Goal: Task Accomplishment & Management: Manage account settings

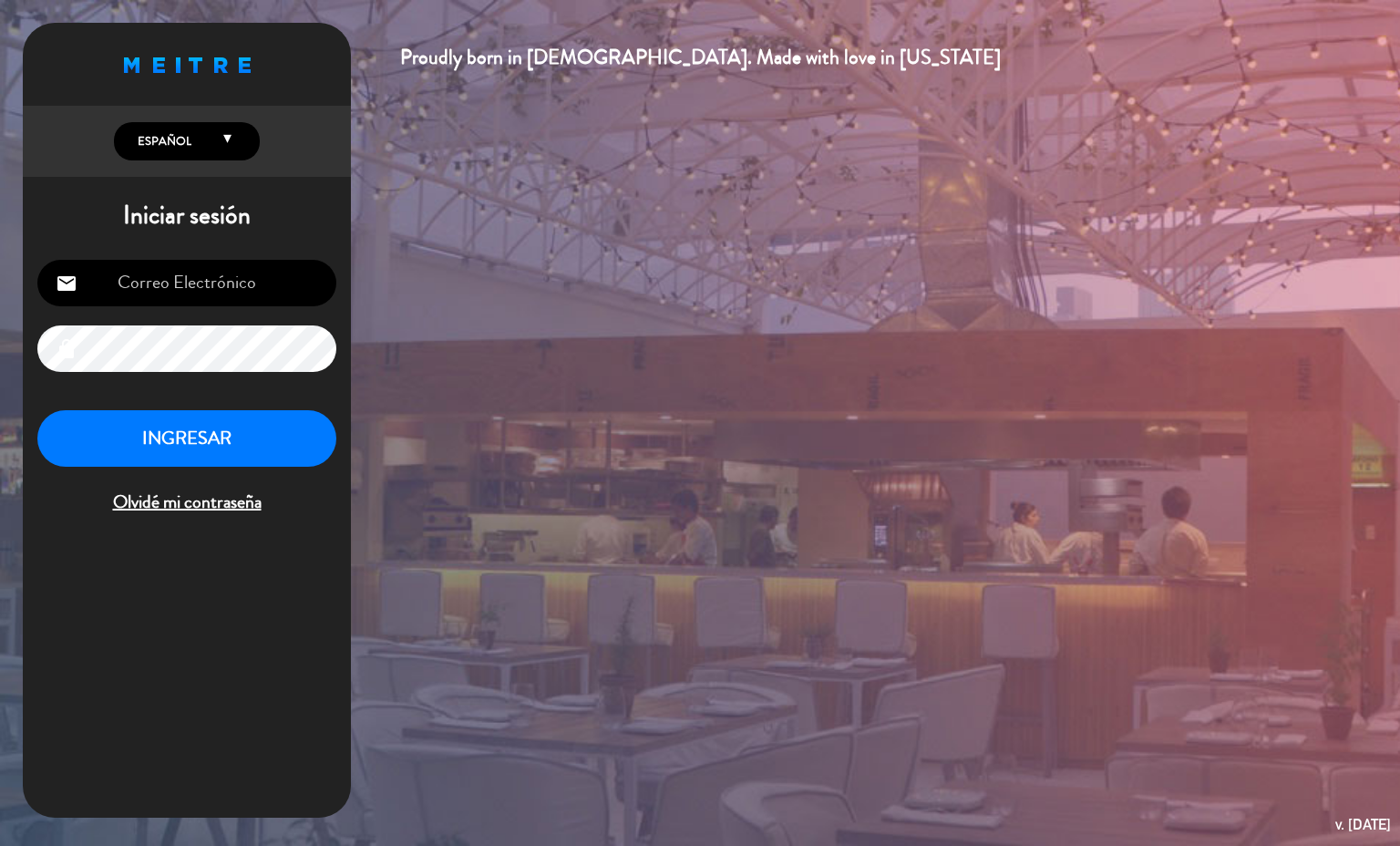
type input "[EMAIL_ADDRESS][PERSON_NAME][DOMAIN_NAME]"
click at [232, 441] on button "INGRESAR" at bounding box center [186, 439] width 299 height 57
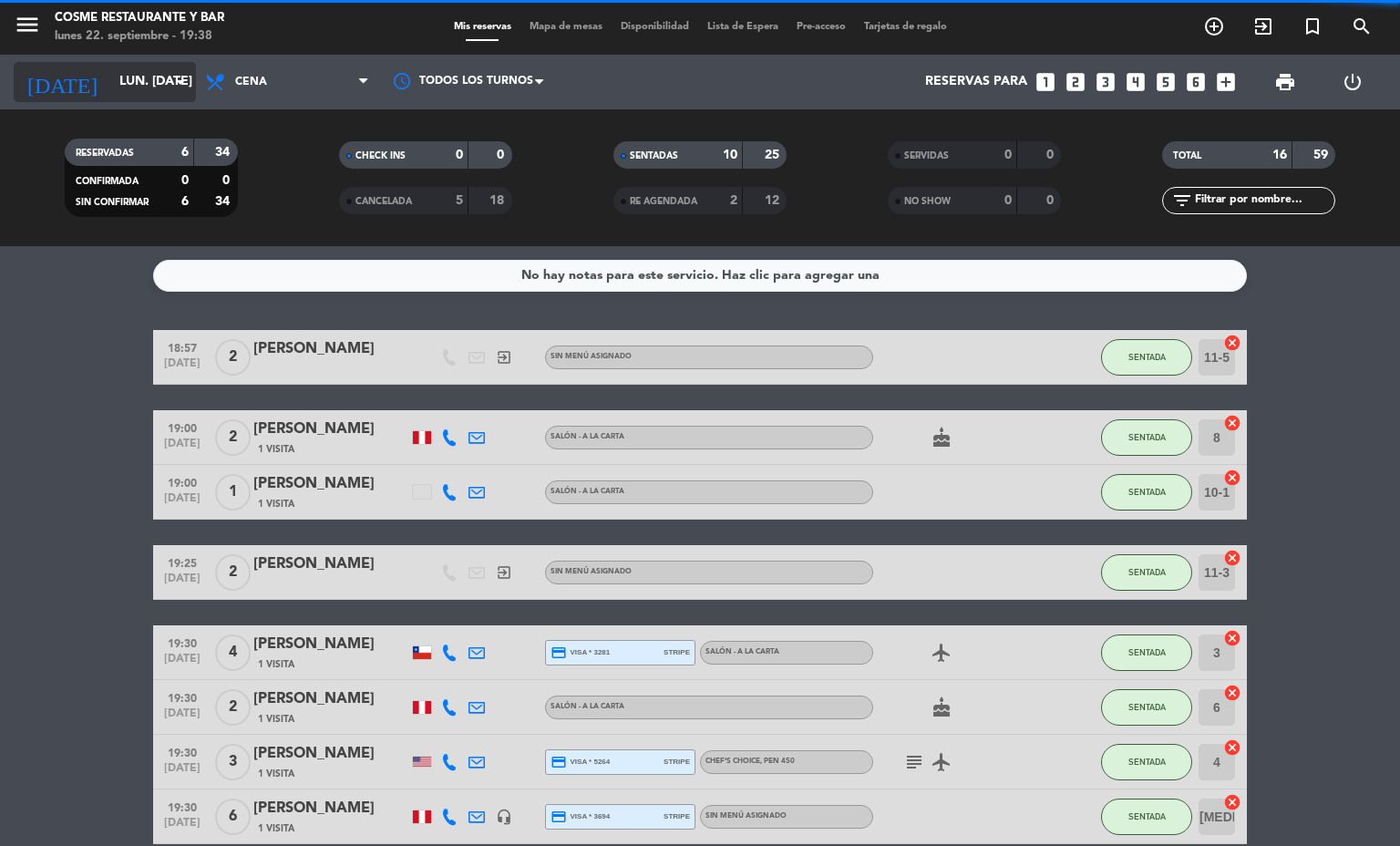
click at [116, 85] on input "lun. [DATE]" at bounding box center [196, 81] width 173 height 32
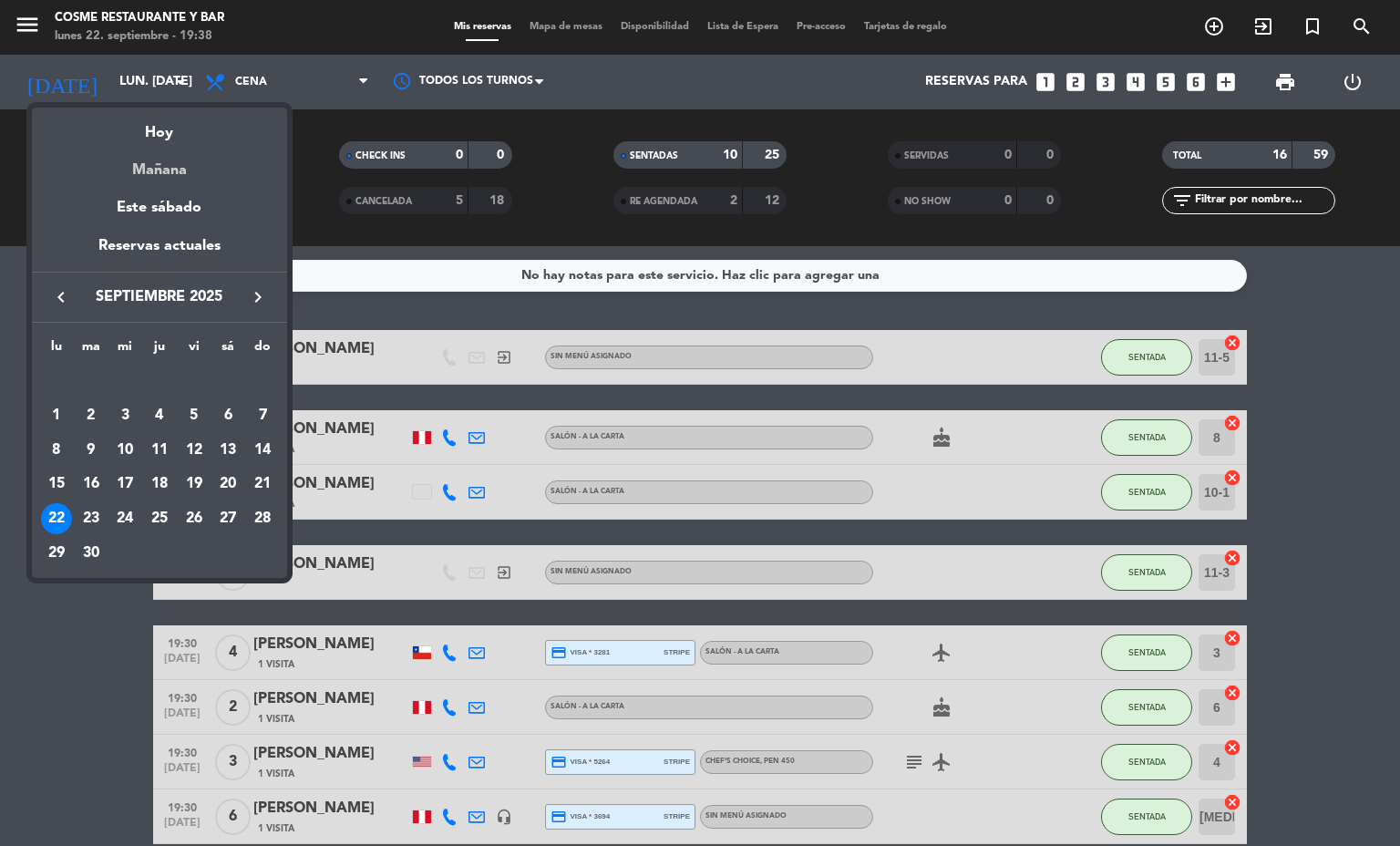
click at [165, 161] on div "Mañana" at bounding box center [159, 164] width 255 height 37
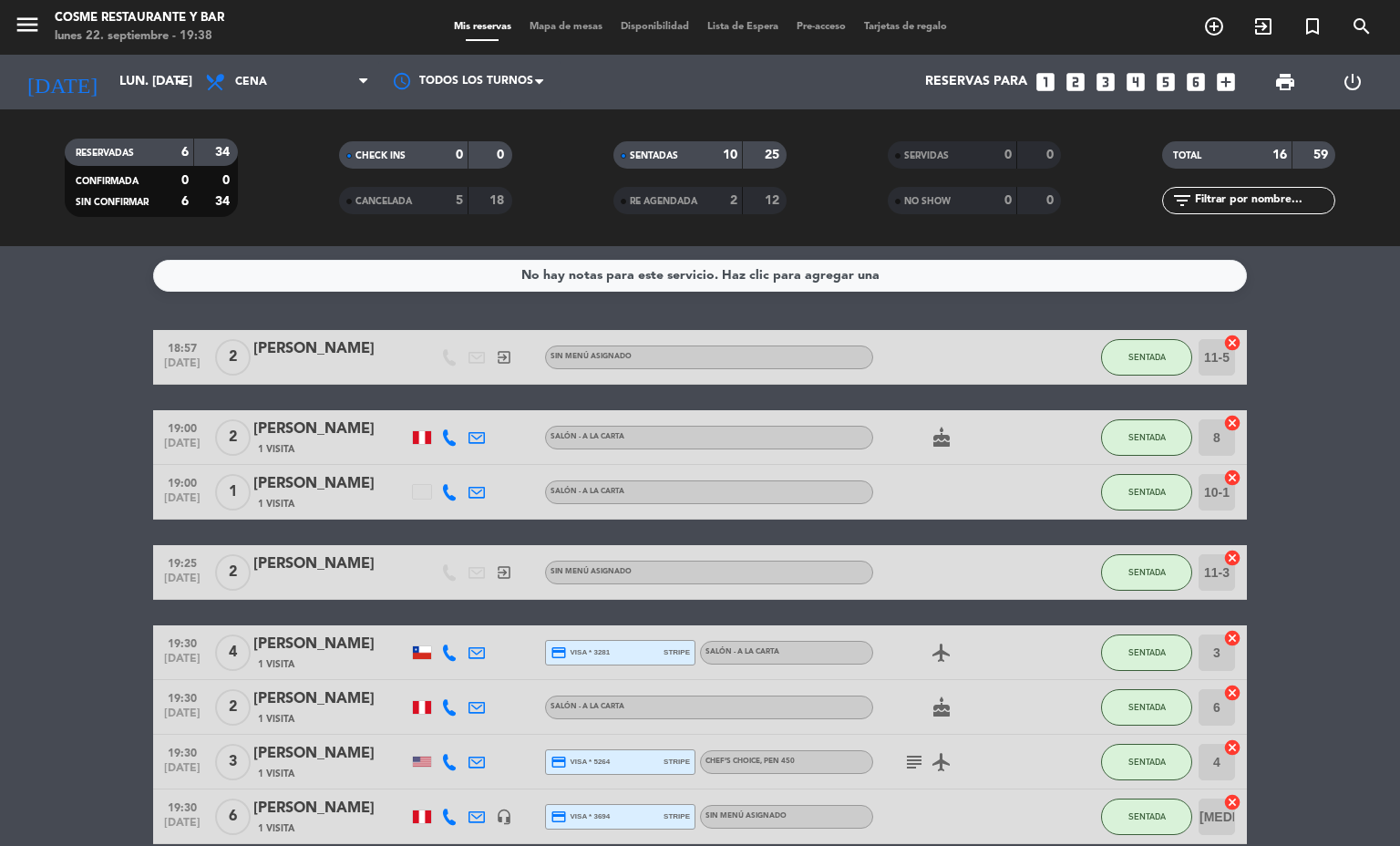
type input "[DATE] sep."
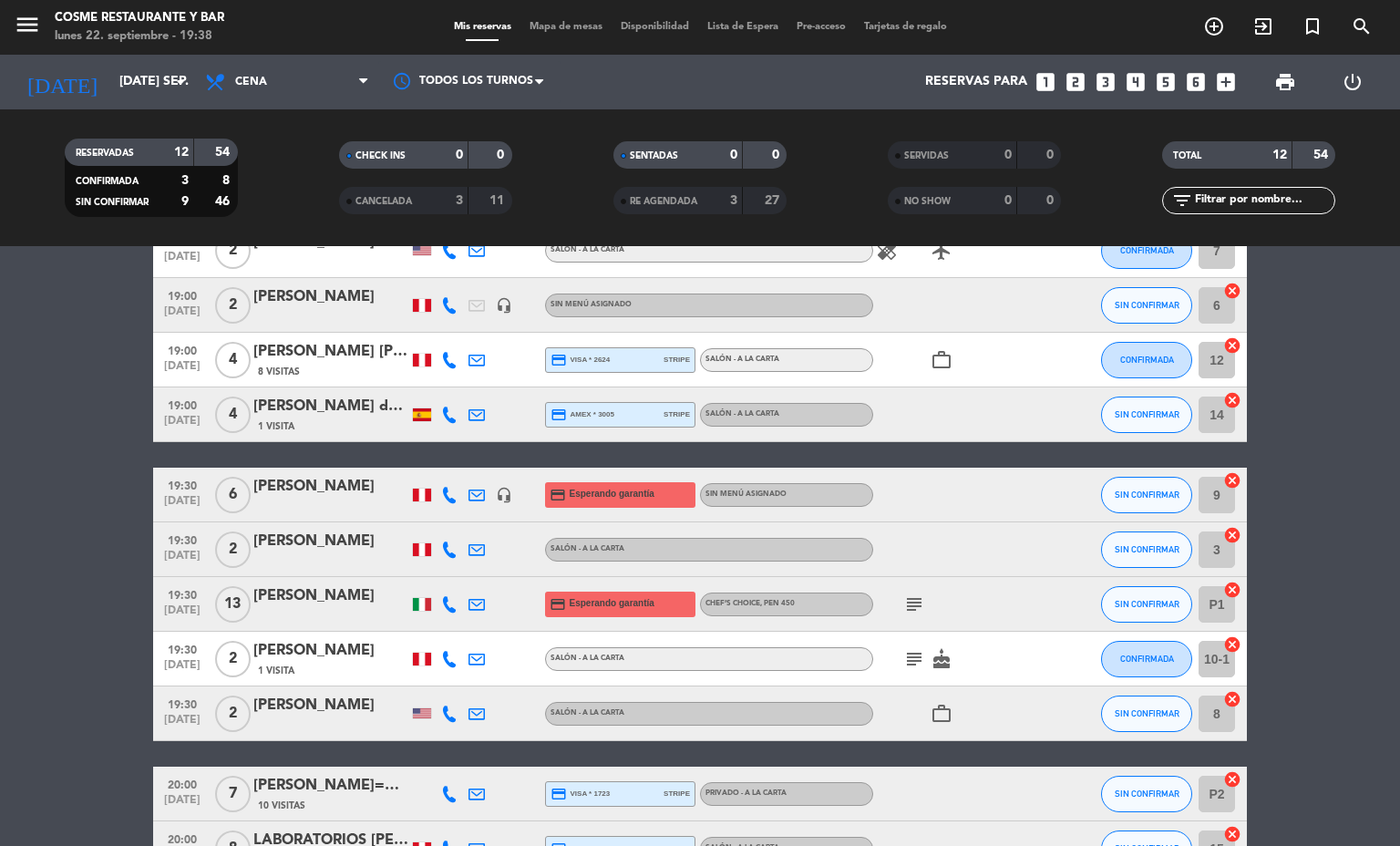
scroll to position [137, 0]
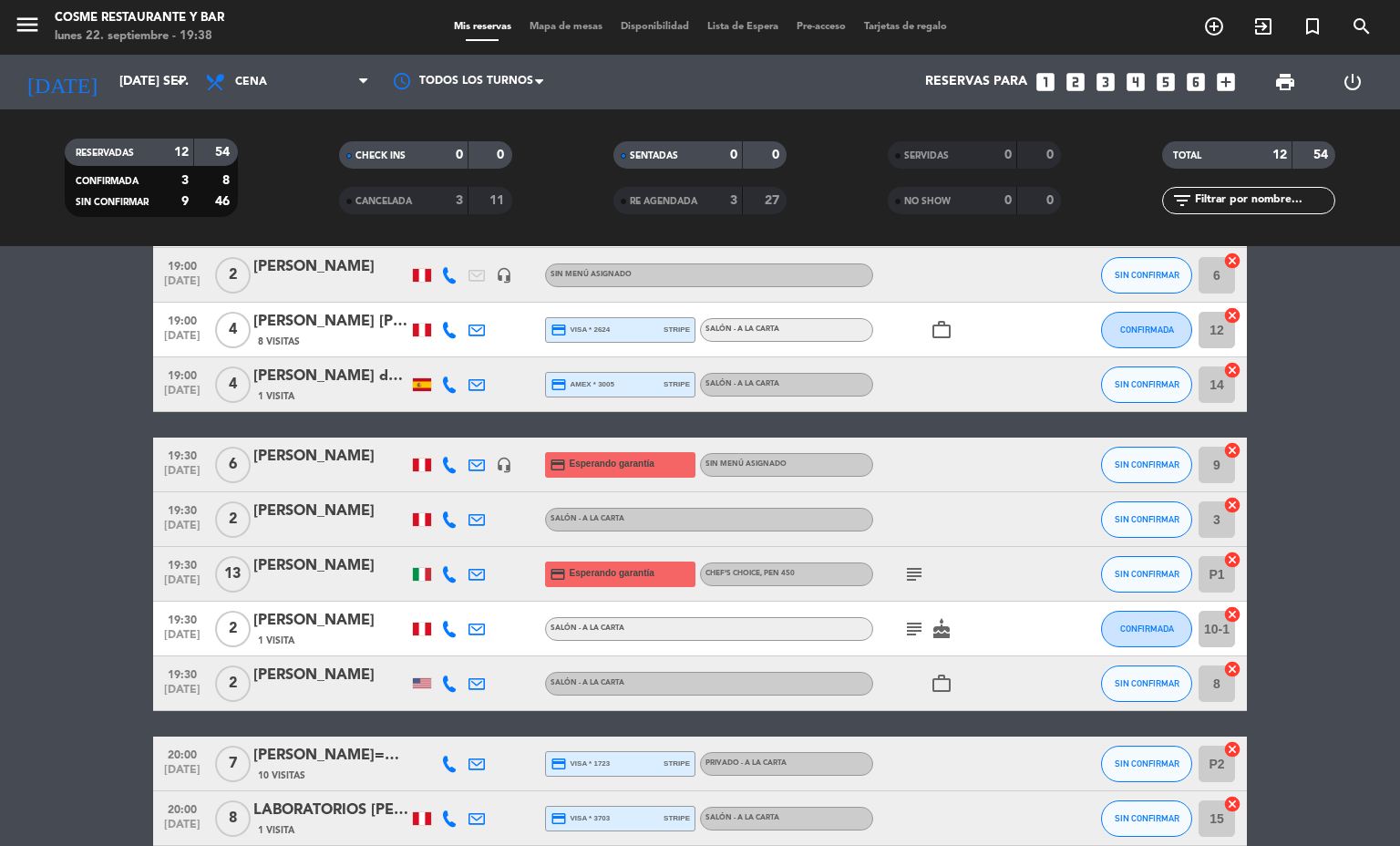
click at [335, 558] on div "[PERSON_NAME]" at bounding box center [331, 566] width 155 height 24
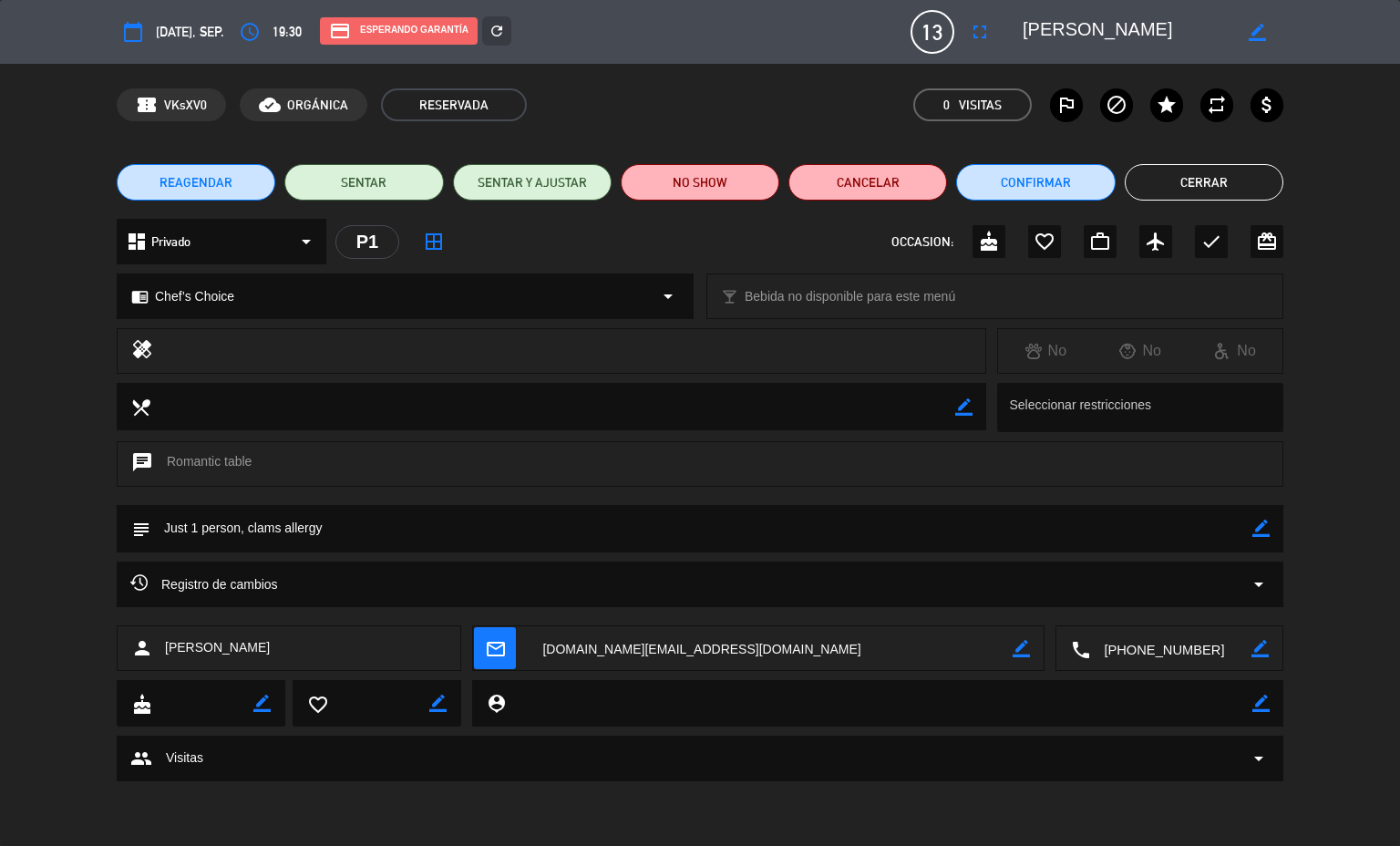
click at [1193, 181] on button "Cerrar" at bounding box center [1203, 181] width 158 height 36
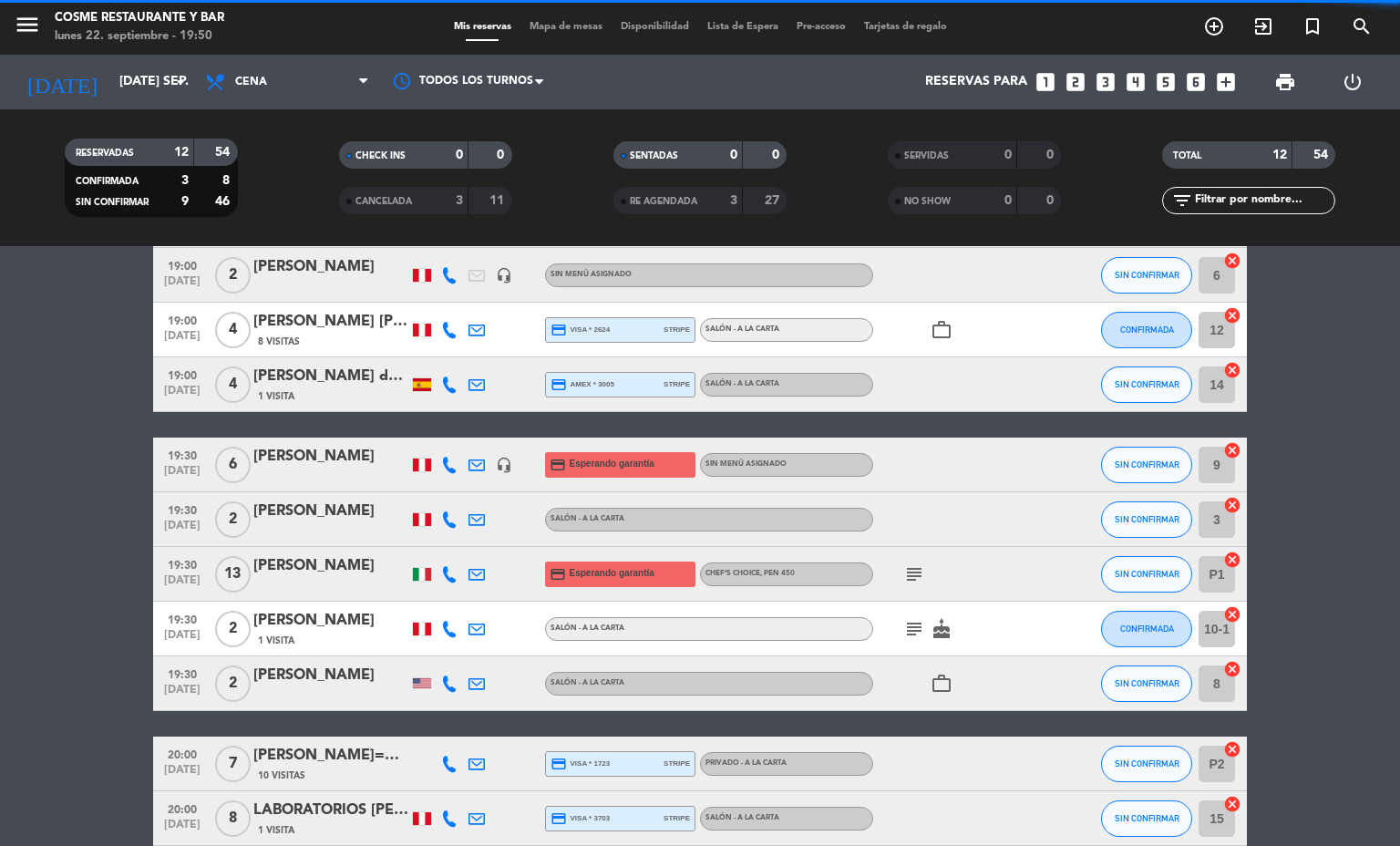
click at [571, 29] on span "Mapa de mesas" at bounding box center [566, 27] width 92 height 10
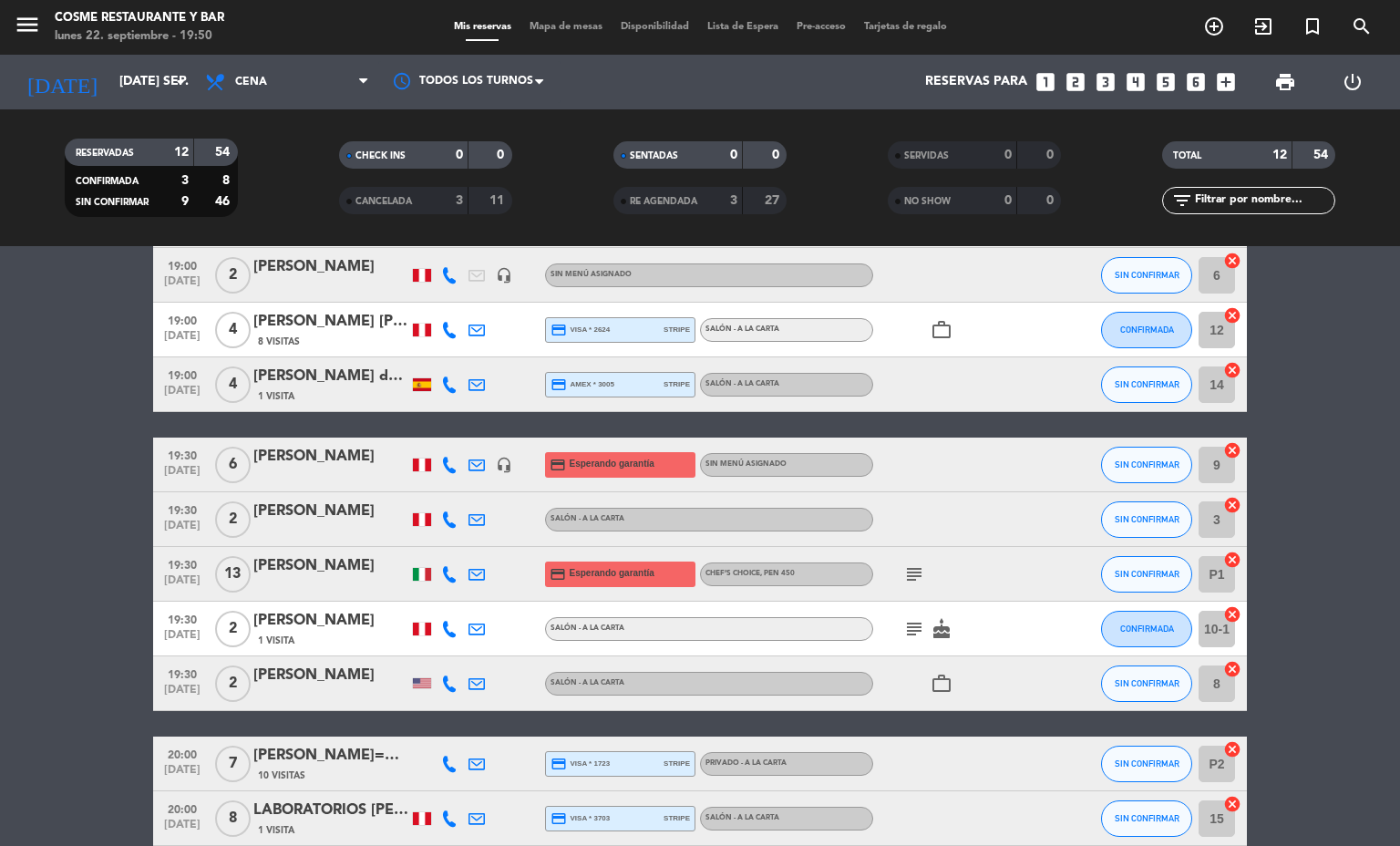
click at [572, 23] on span "Mapa de mesas" at bounding box center [566, 27] width 92 height 10
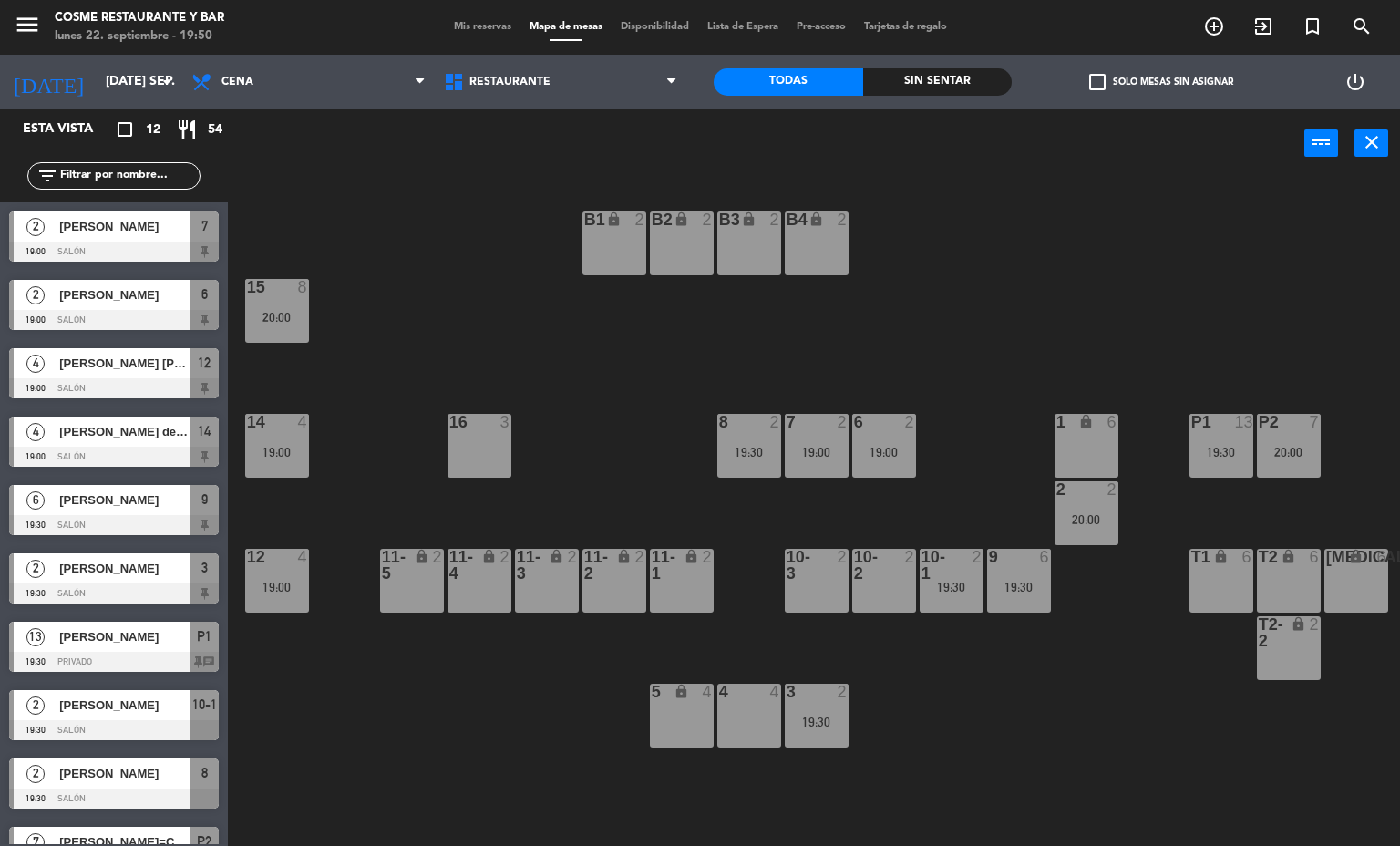
click at [1225, 429] on div at bounding box center [1221, 422] width 31 height 17
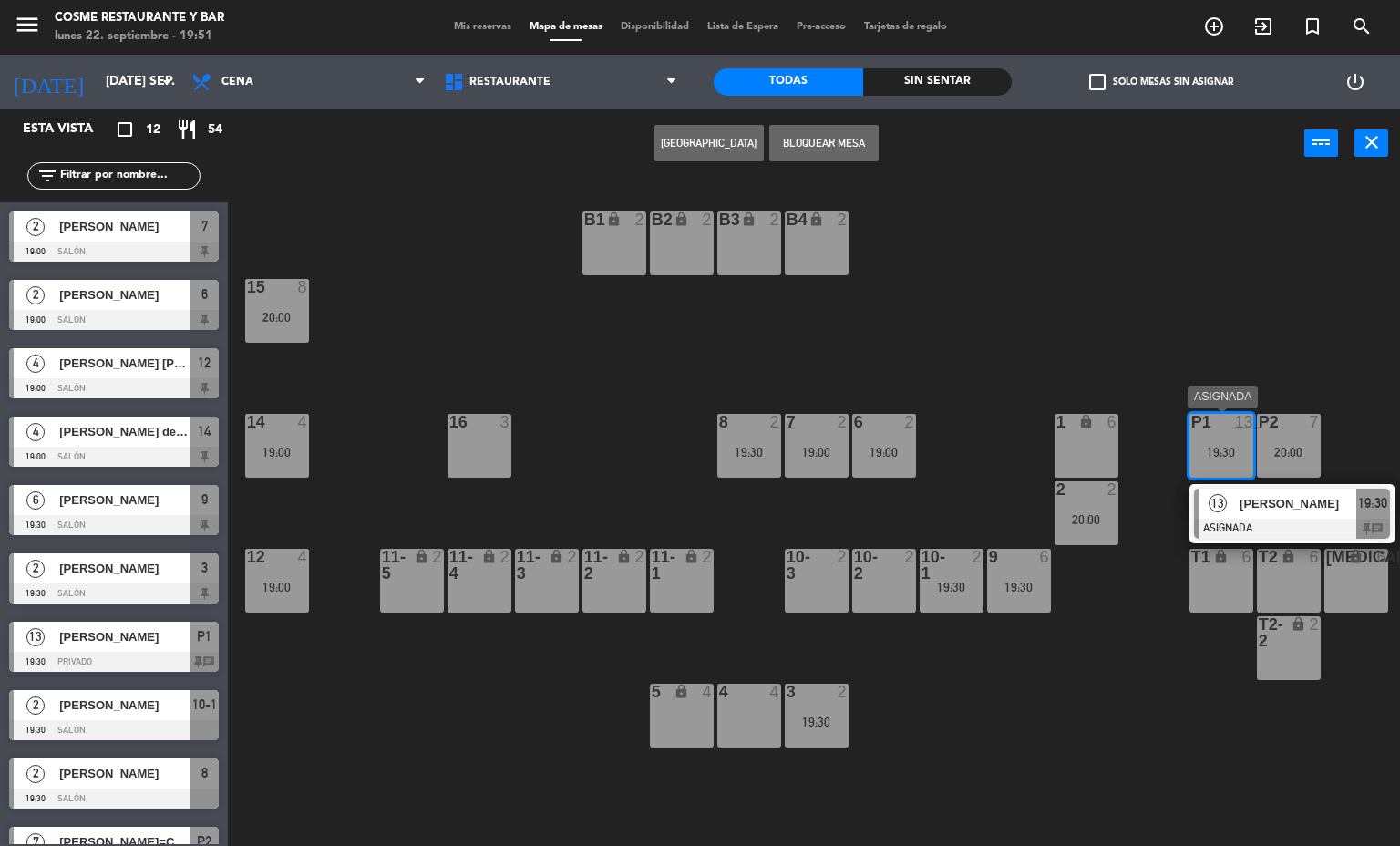
click at [1221, 430] on div "P1 13" at bounding box center [1221, 423] width 64 height 18
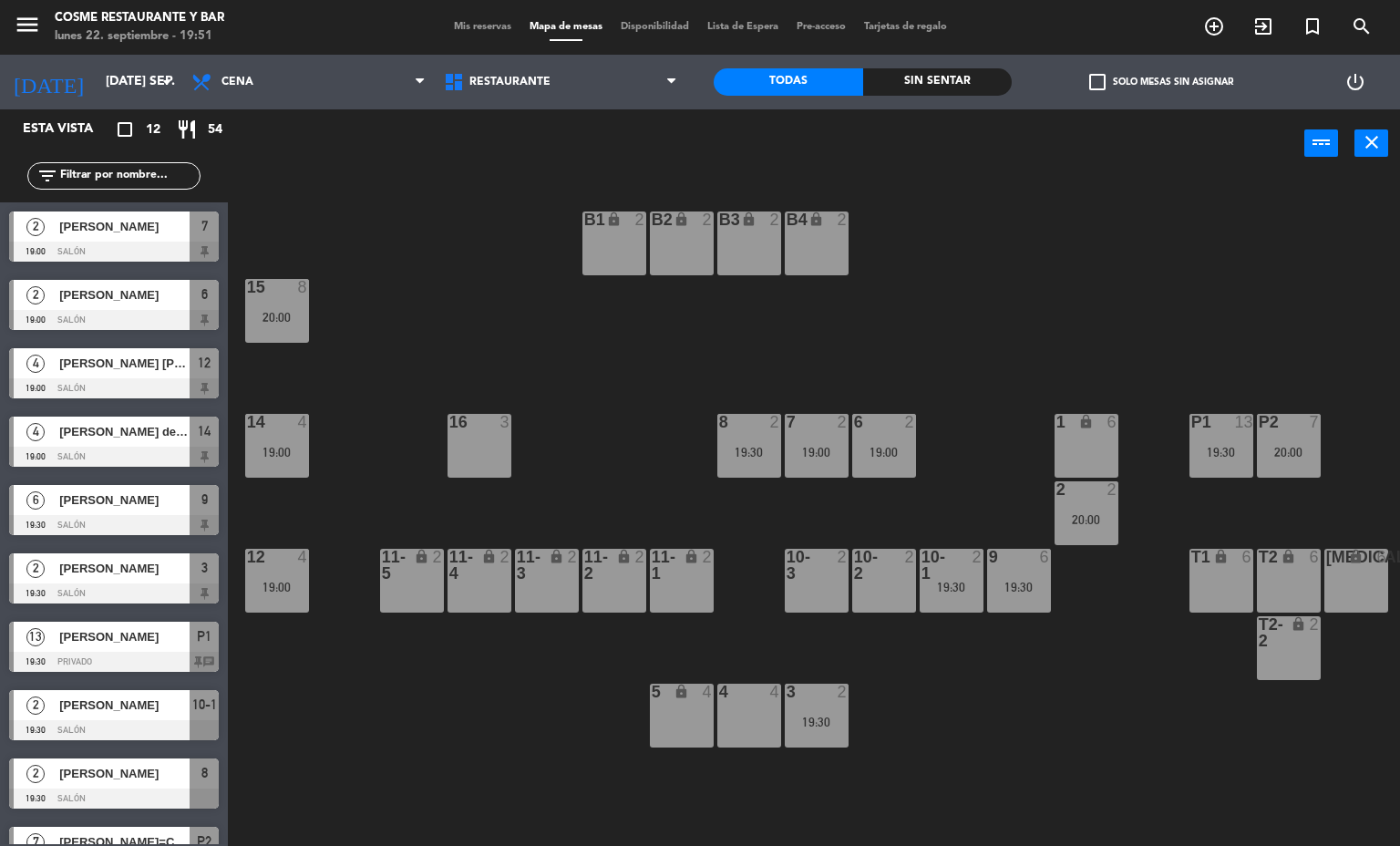
click at [1108, 318] on div "B1 lock 2 B2 lock 2 B3 lock 2 B4 lock 2 15 8 20:00 14 4 19:00 8 2 19:30 7 2 19:…" at bounding box center [820, 512] width 1159 height 668
click at [285, 310] on div "20:00" at bounding box center [276, 316] width 64 height 14
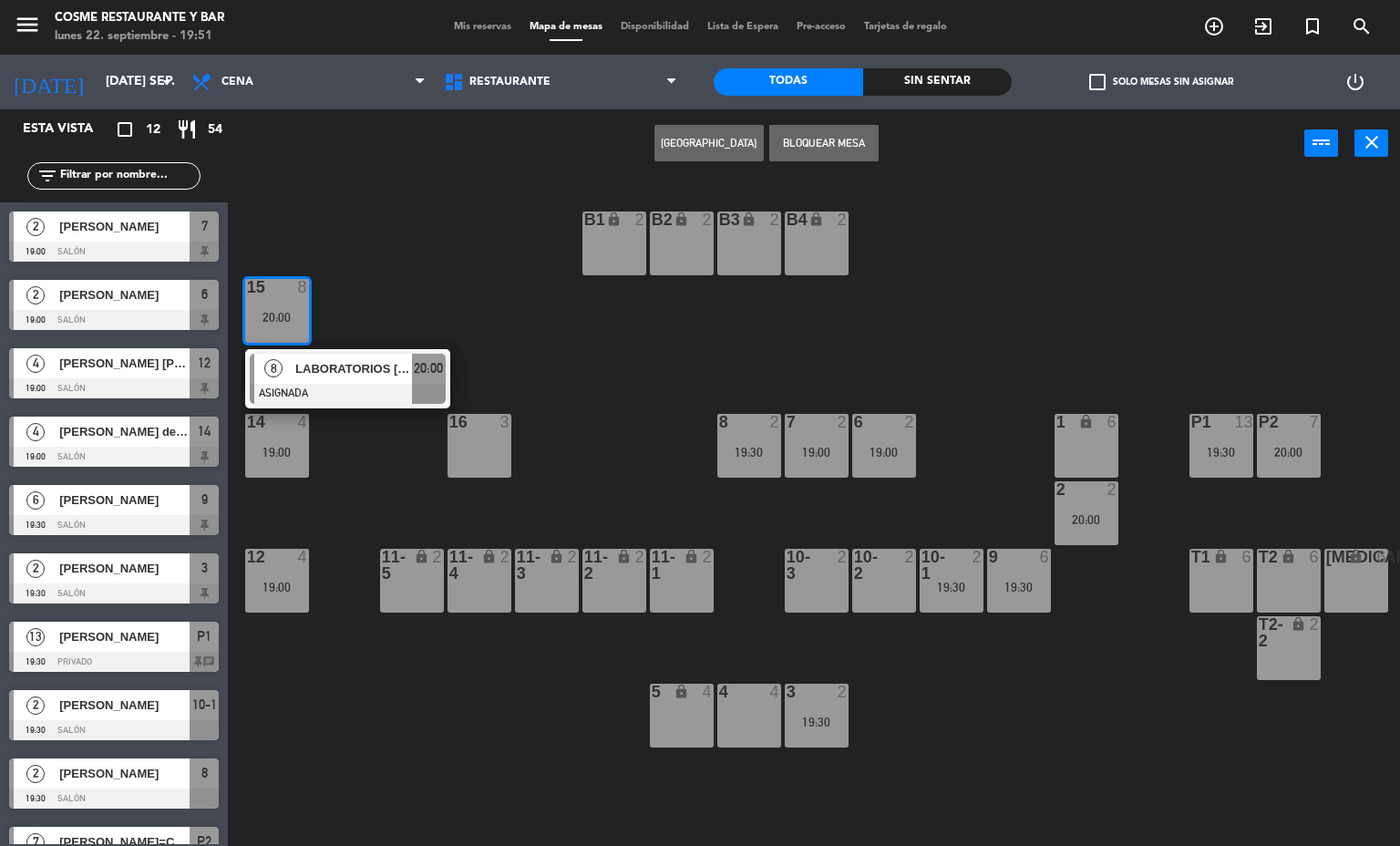
click at [346, 391] on div at bounding box center [348, 394] width 196 height 20
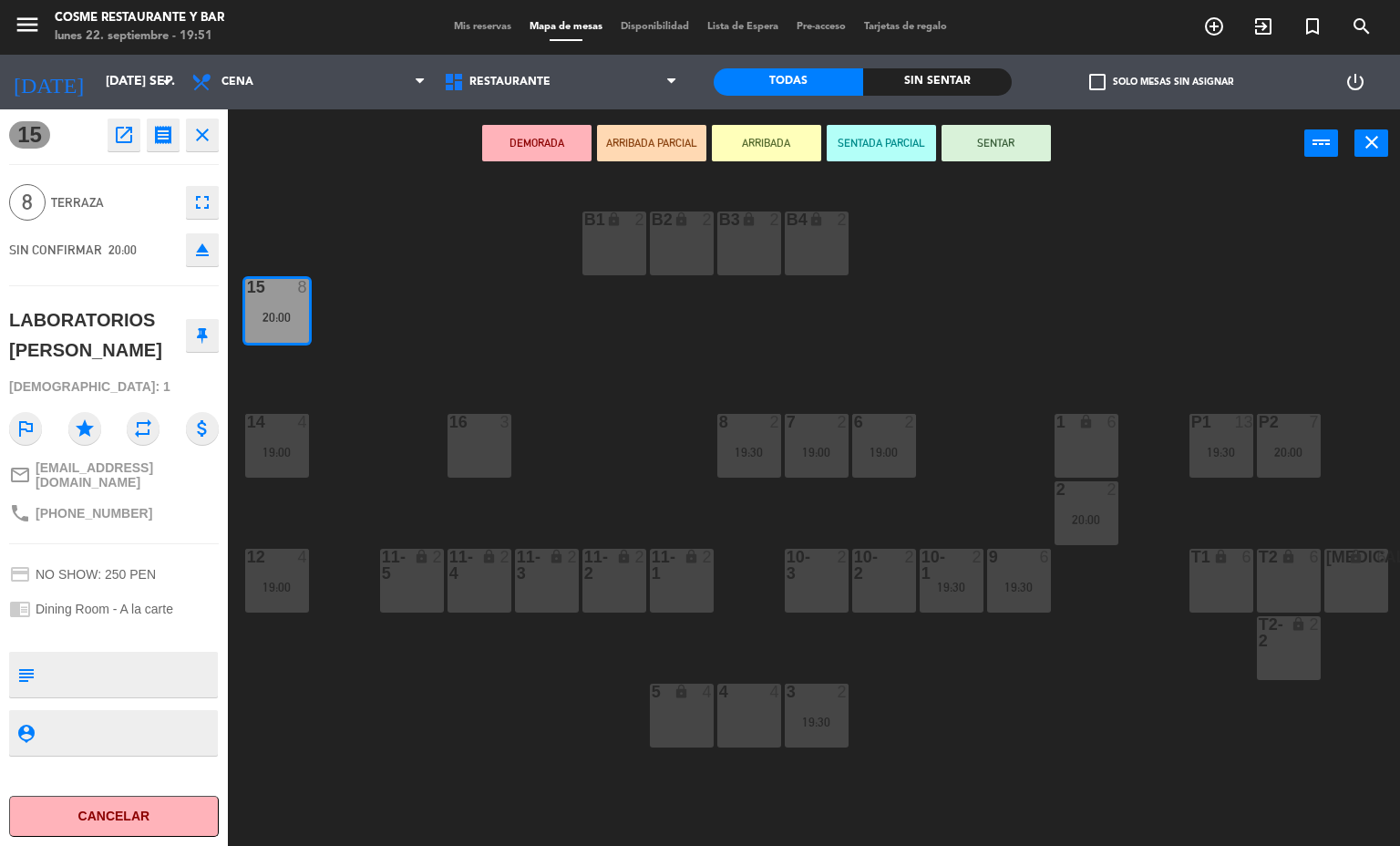
click at [123, 138] on icon "open_in_new" at bounding box center [124, 135] width 22 height 22
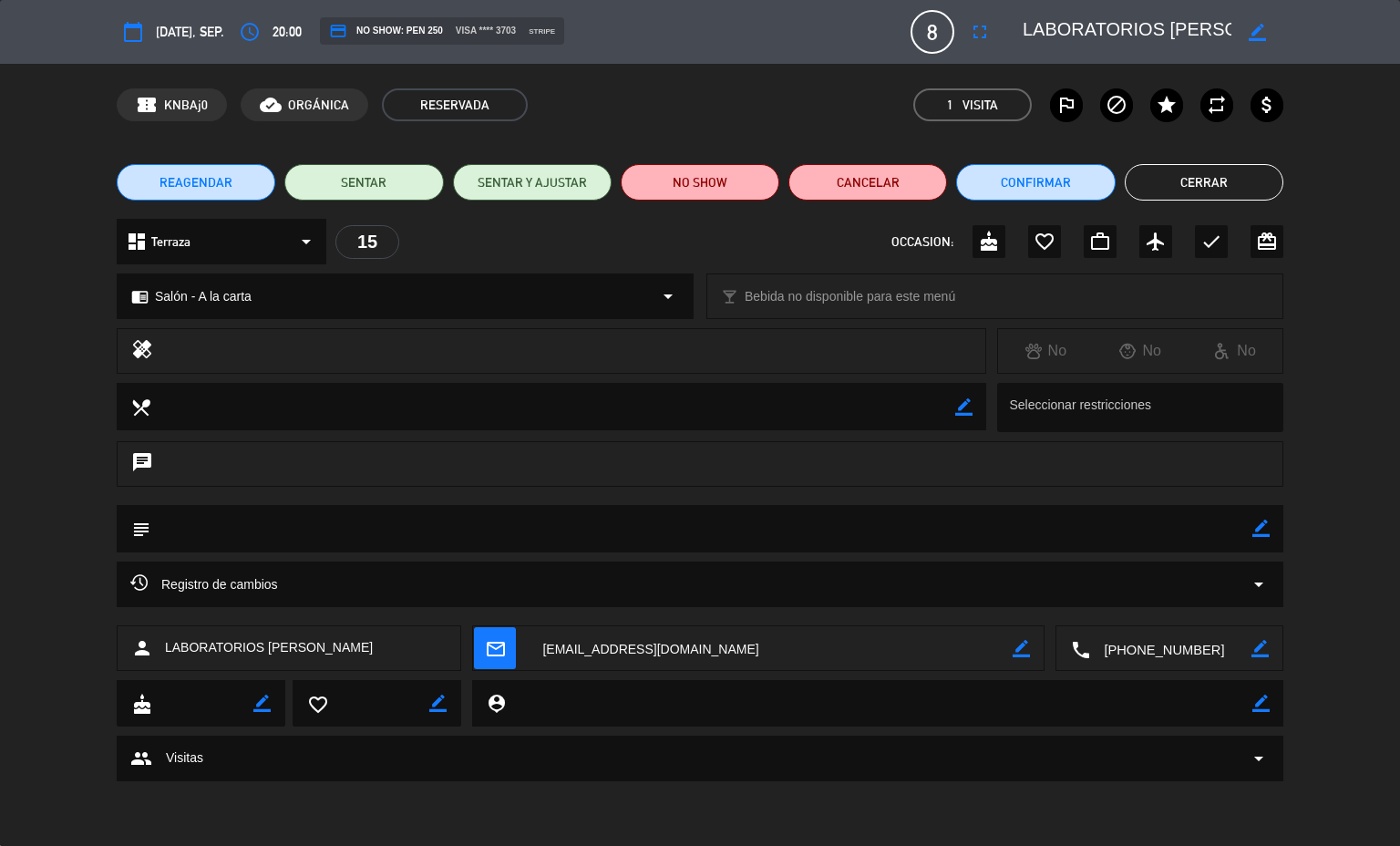
click at [1239, 191] on button "Cerrar" at bounding box center [1203, 181] width 158 height 36
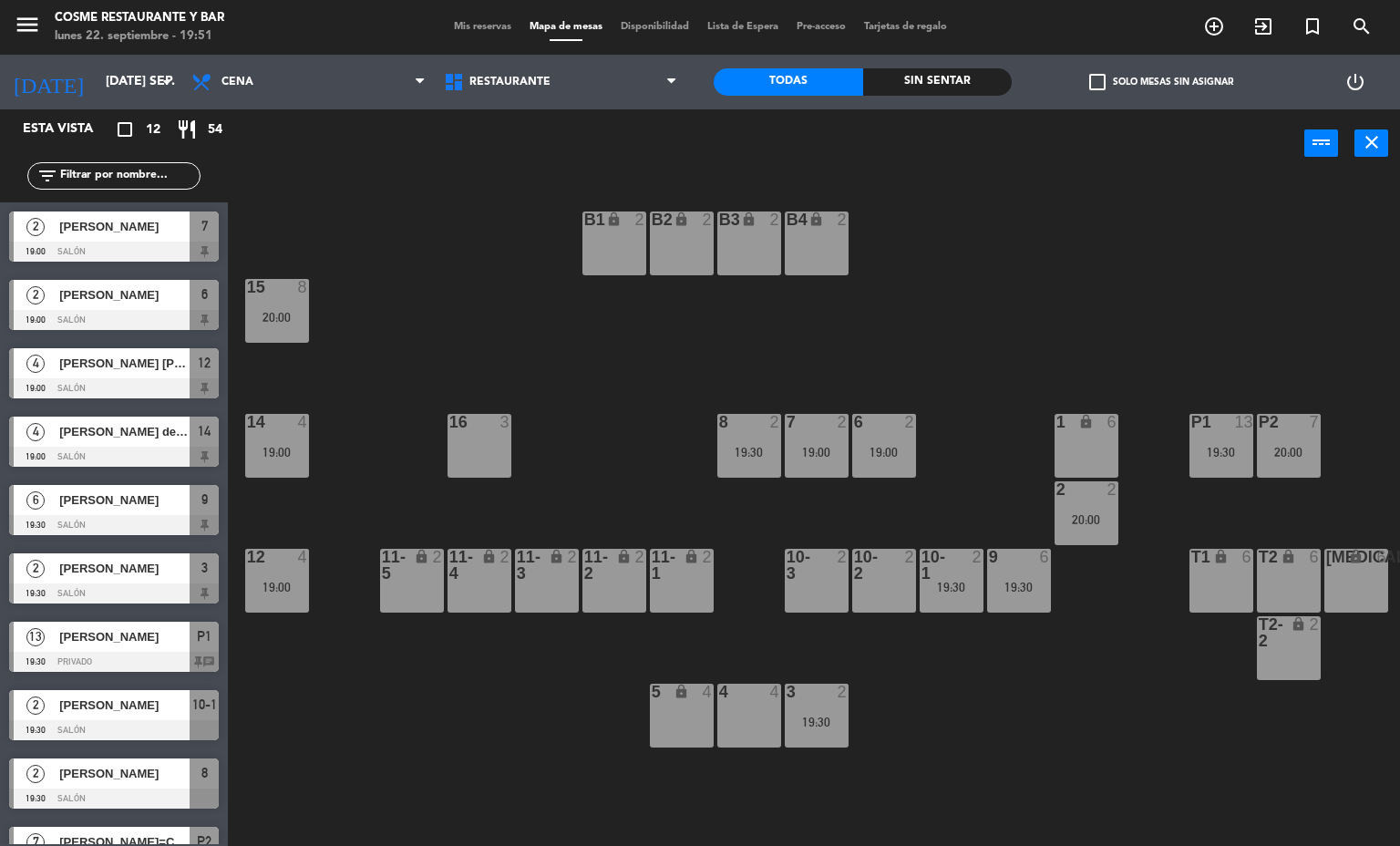
scroll to position [158, 0]
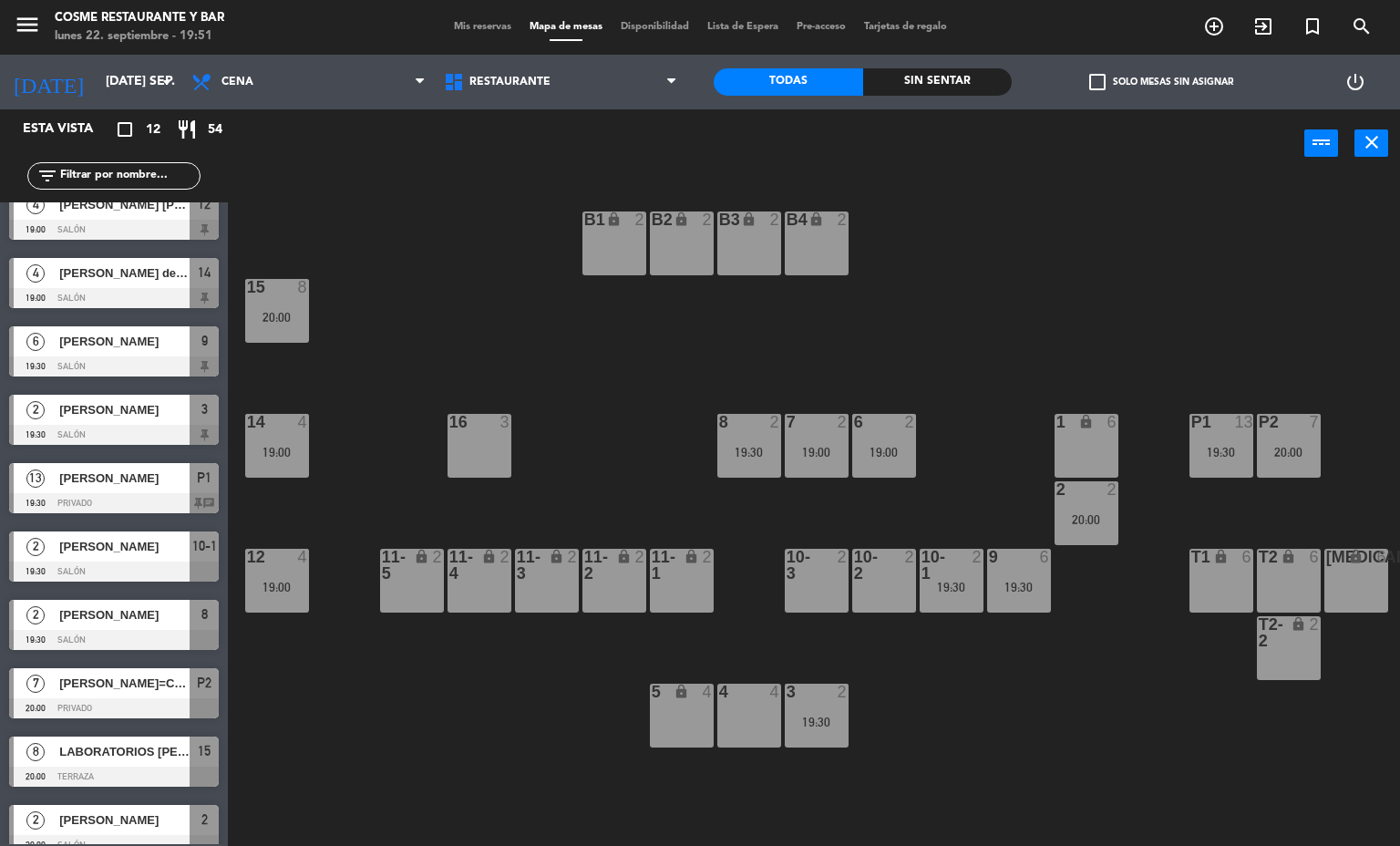
click at [445, 25] on span "Mis reservas" at bounding box center [483, 27] width 76 height 10
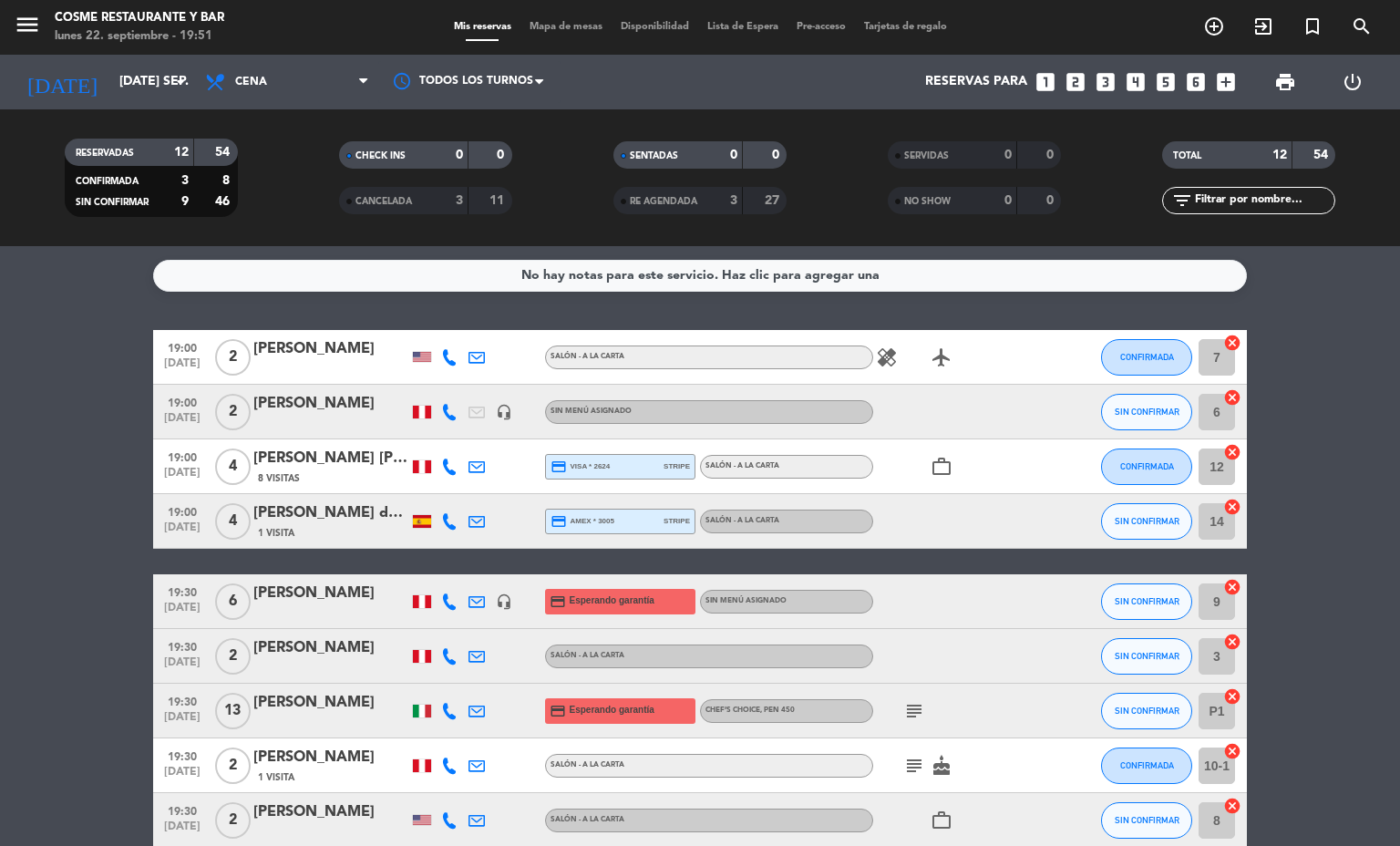
click at [563, 28] on span "Mapa de mesas" at bounding box center [566, 27] width 92 height 10
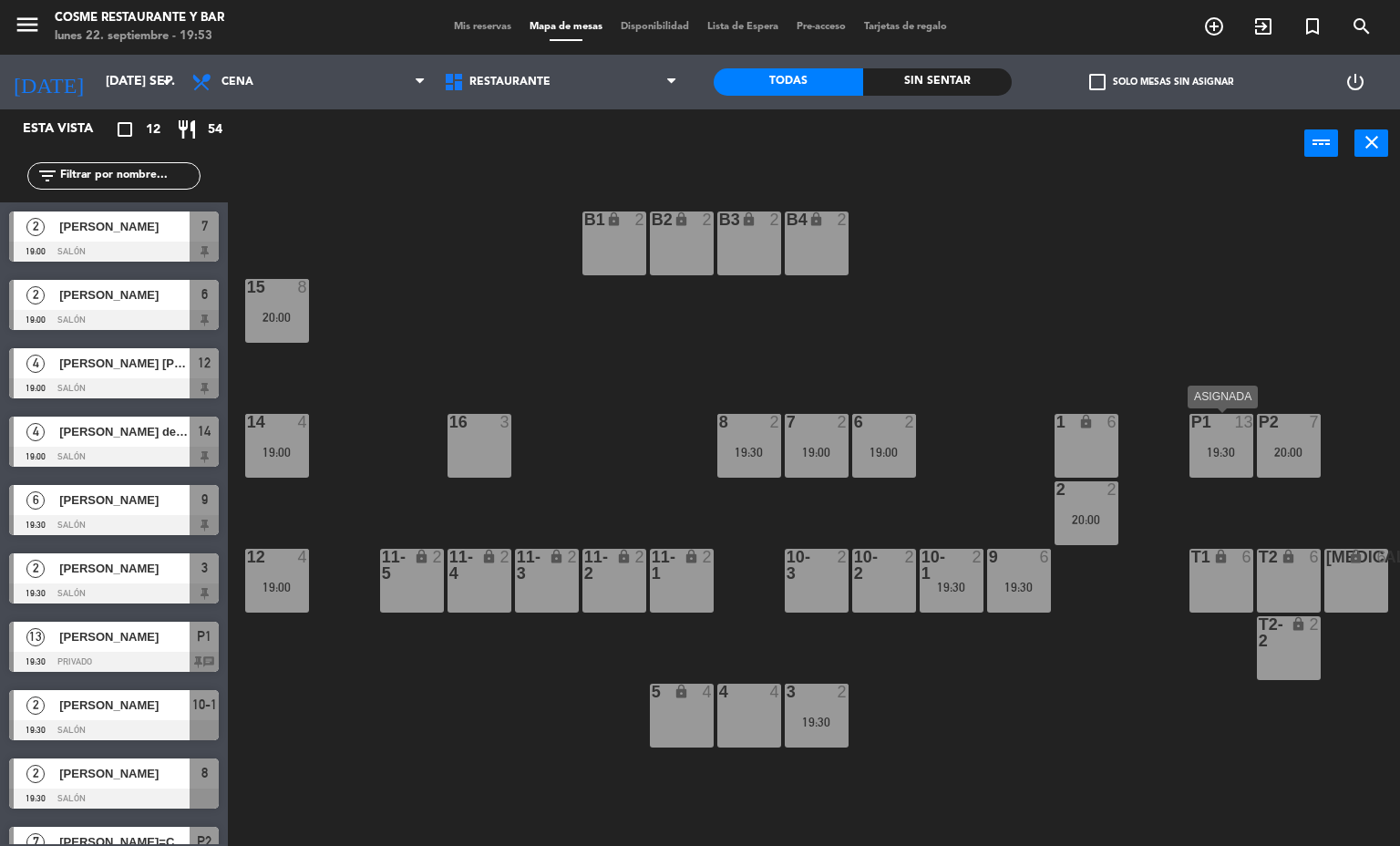
click at [1236, 468] on div "P1 13 19:30" at bounding box center [1221, 445] width 64 height 64
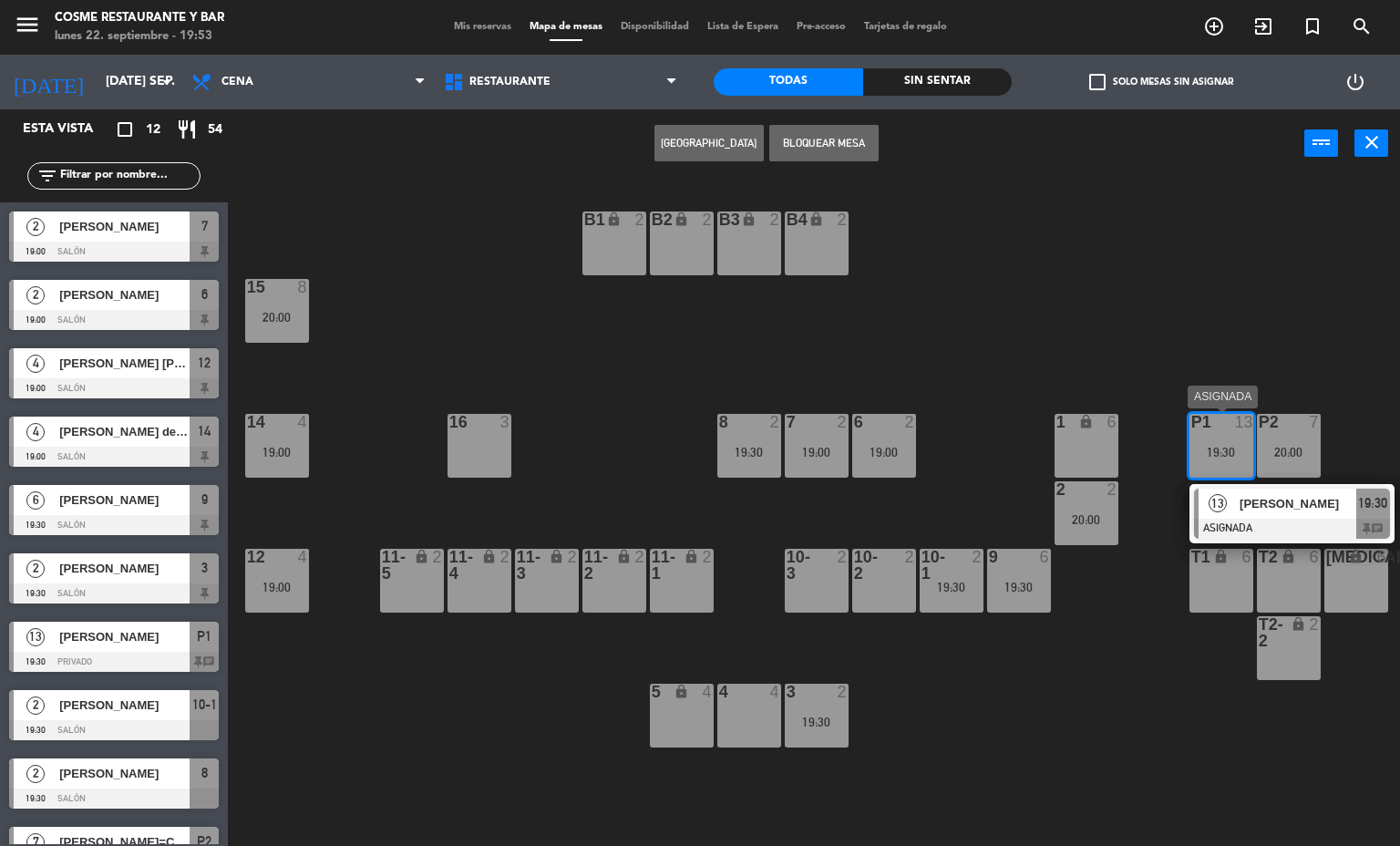
click at [1259, 500] on span "[PERSON_NAME]" at bounding box center [1297, 503] width 117 height 19
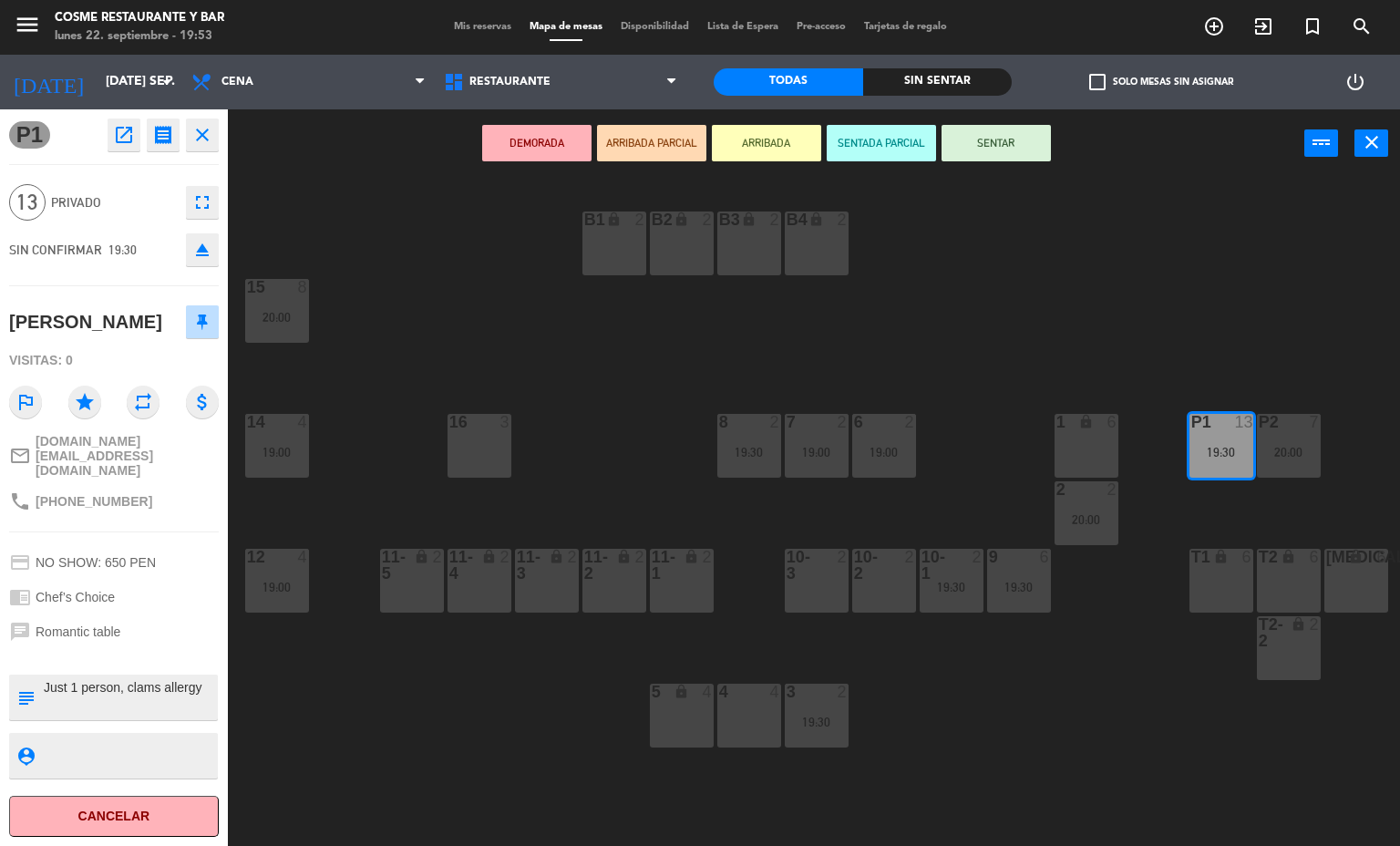
click at [115, 131] on icon "open_in_new" at bounding box center [124, 135] width 22 height 22
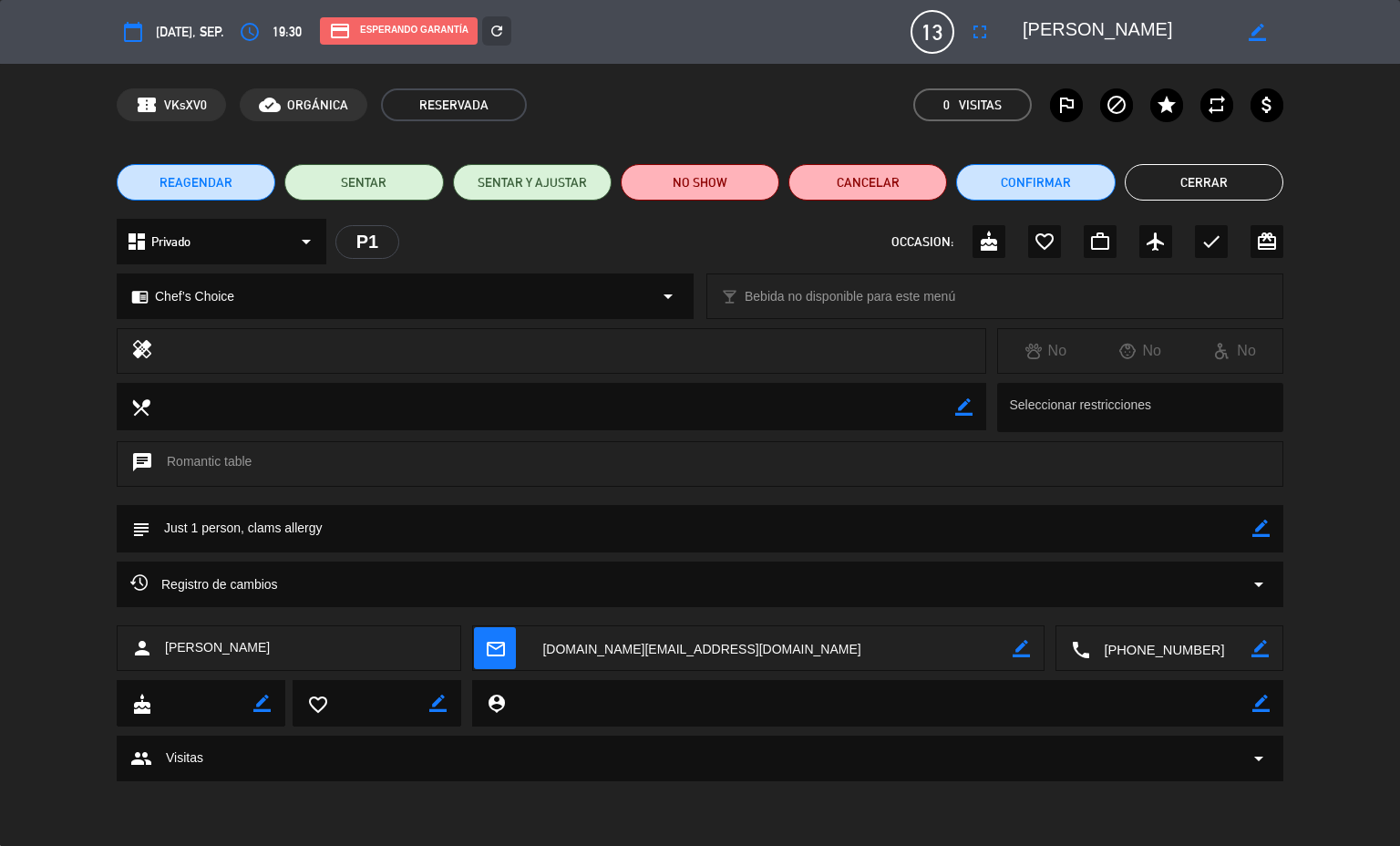
drag, startPoint x: 1091, startPoint y: 33, endPoint x: 1017, endPoint y: 36, distance: 74.1
click at [1017, 36] on div "border_color" at bounding box center [1147, 31] width 274 height 32
click at [1255, 526] on icon "border_color" at bounding box center [1260, 528] width 18 height 18
drag, startPoint x: 342, startPoint y: 529, endPoint x: 156, endPoint y: 539, distance: 186.3
click at [156, 539] on textarea at bounding box center [702, 528] width 1102 height 46
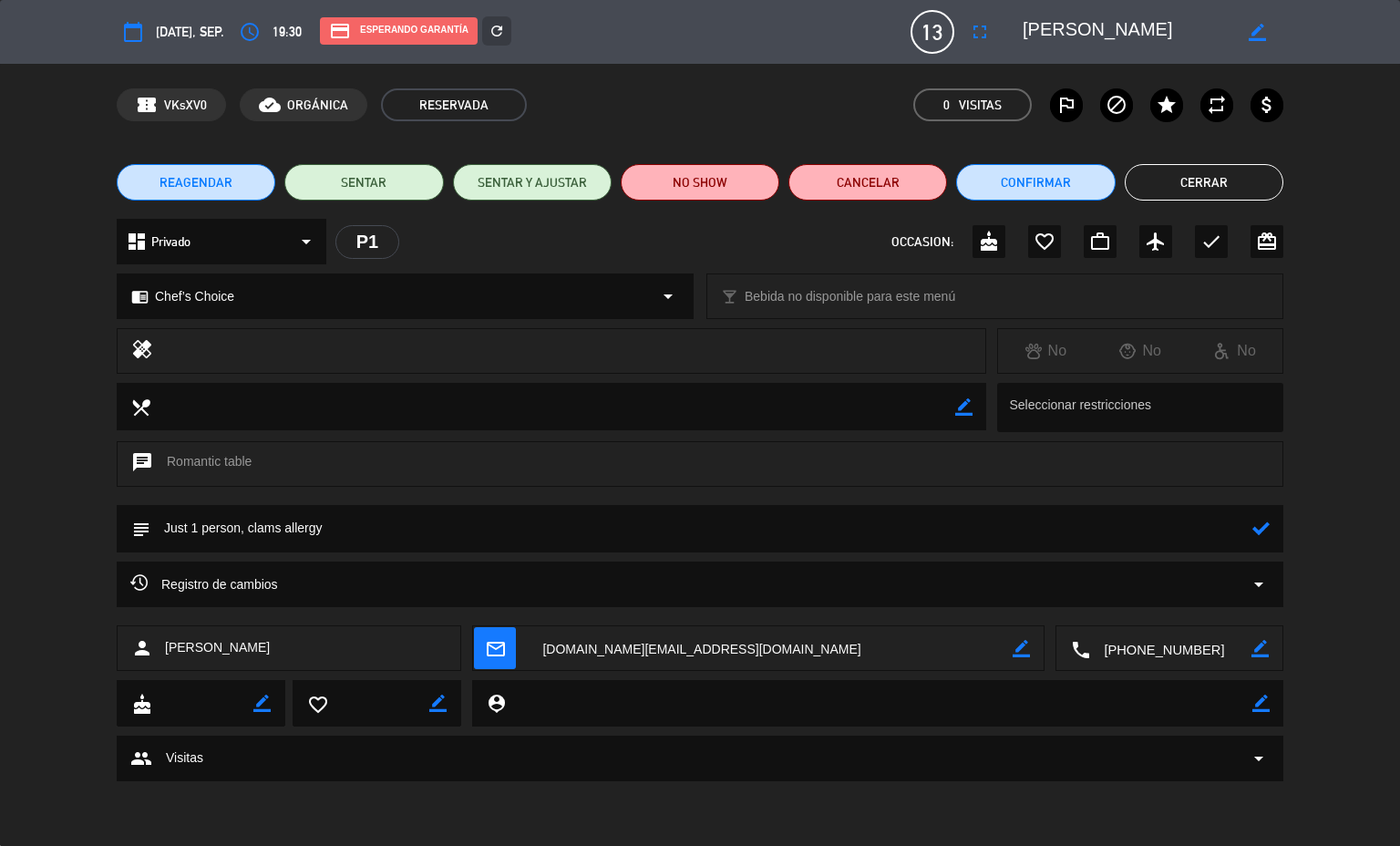
click at [1207, 172] on button "Cerrar" at bounding box center [1203, 181] width 158 height 36
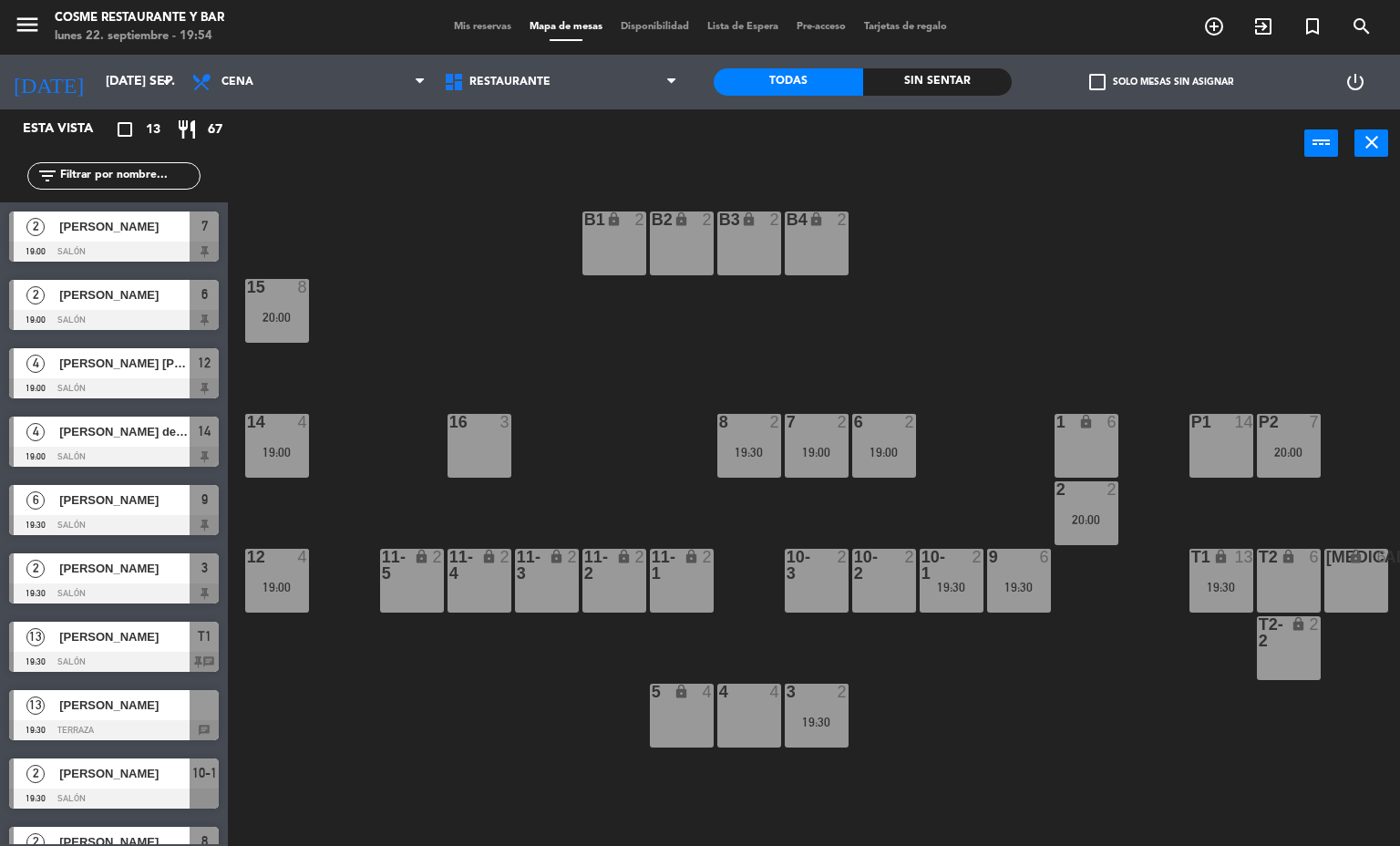
click at [154, 726] on div at bounding box center [114, 730] width 210 height 20
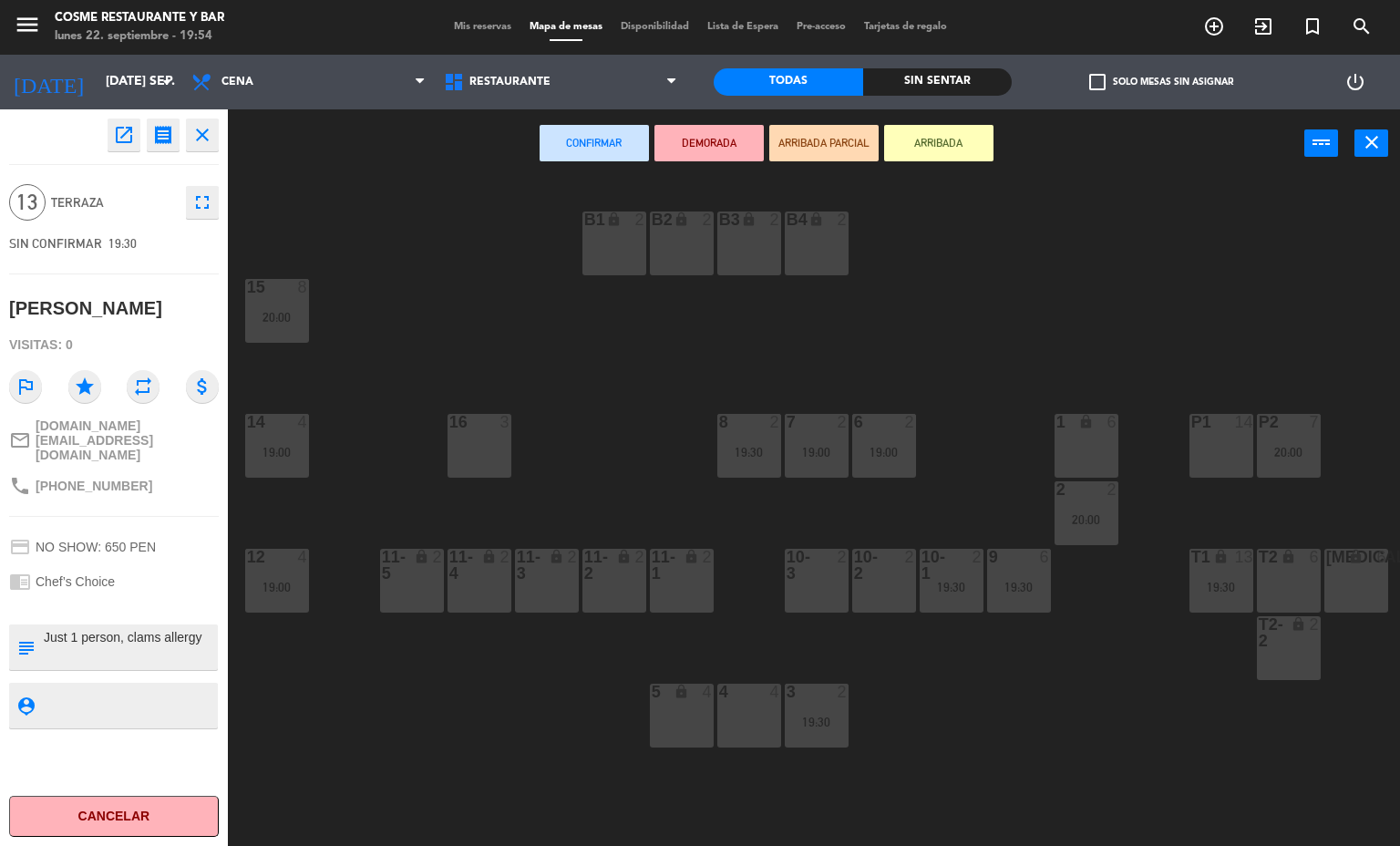
click at [1207, 279] on div "B1 lock 2 B2 lock 2 B3 lock 2 B4 lock 2 15 8 20:00 14 4 19:00 8 2 19:30 7 2 19:…" at bounding box center [820, 512] width 1159 height 668
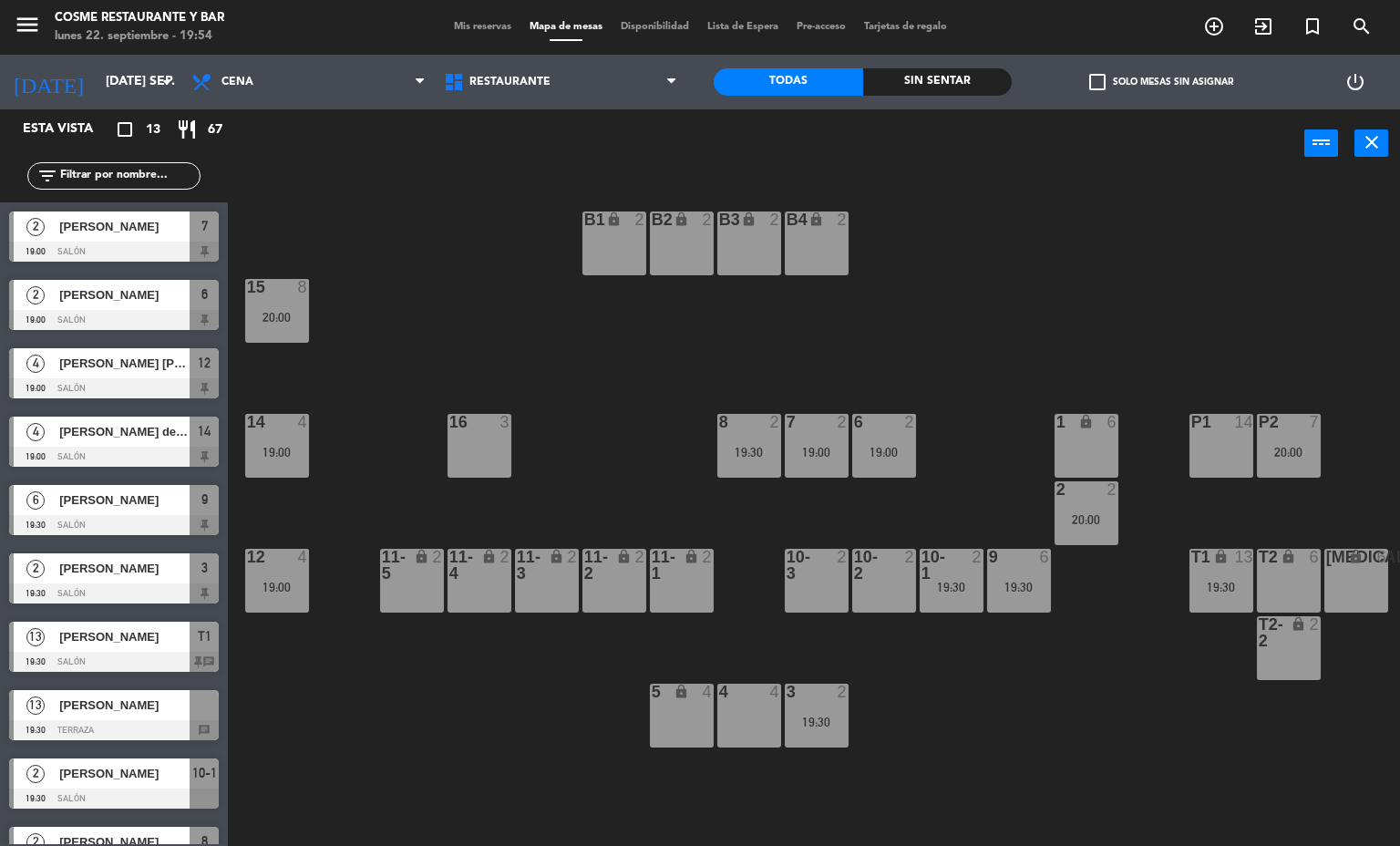
click at [1204, 452] on div "P1 14" at bounding box center [1221, 445] width 64 height 64
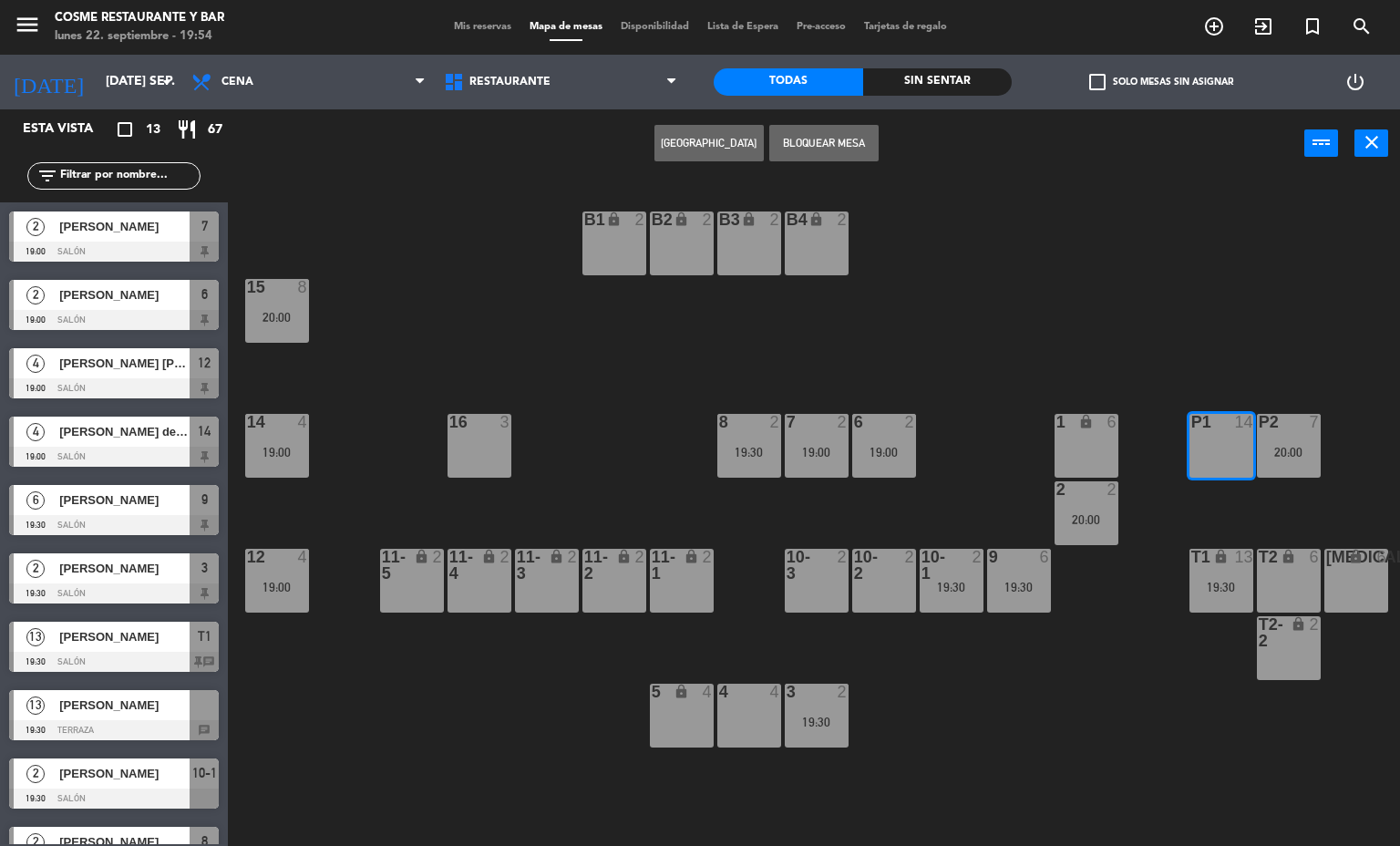
scroll to position [247, 0]
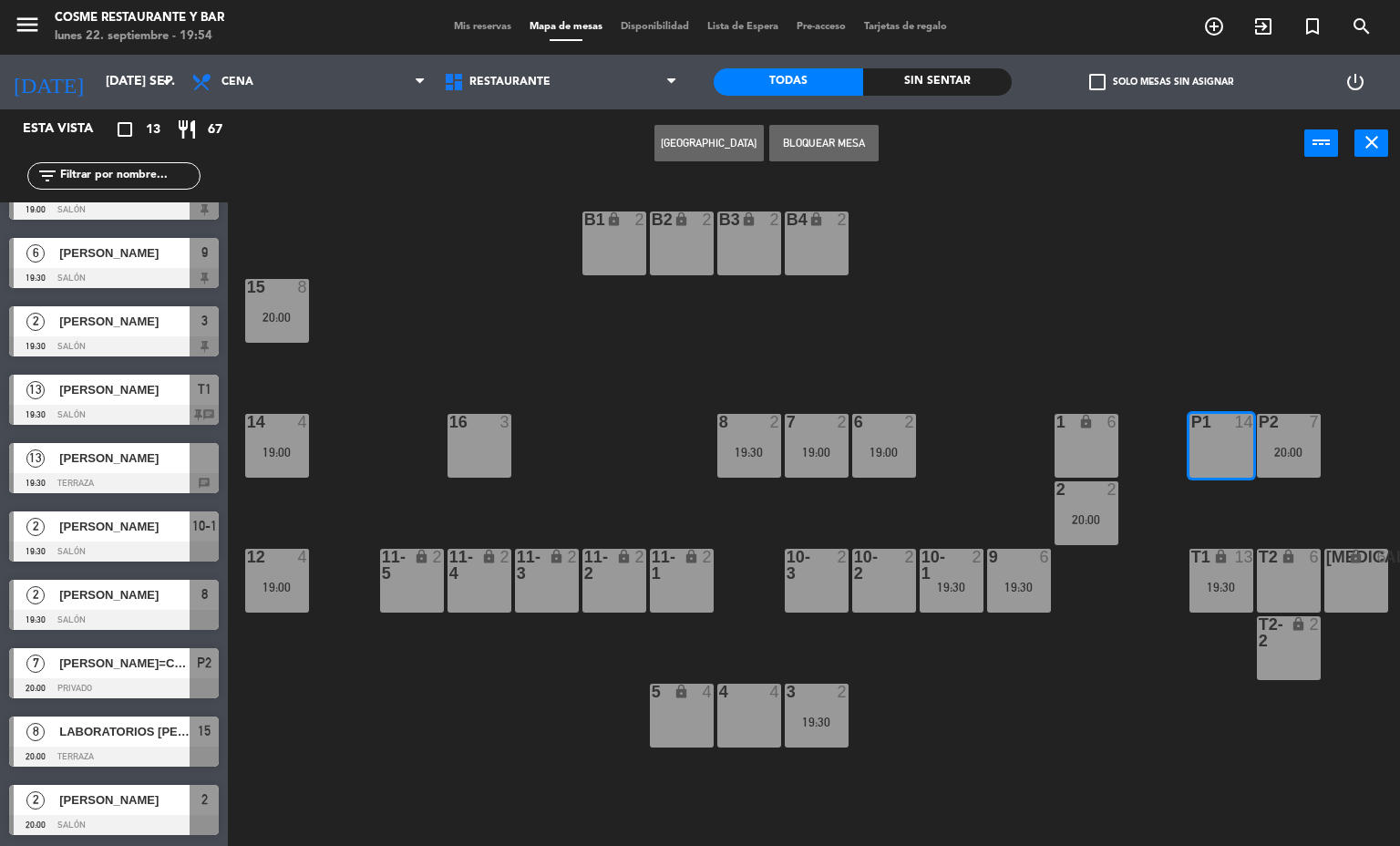
click at [96, 460] on span "[PERSON_NAME]" at bounding box center [124, 458] width 130 height 19
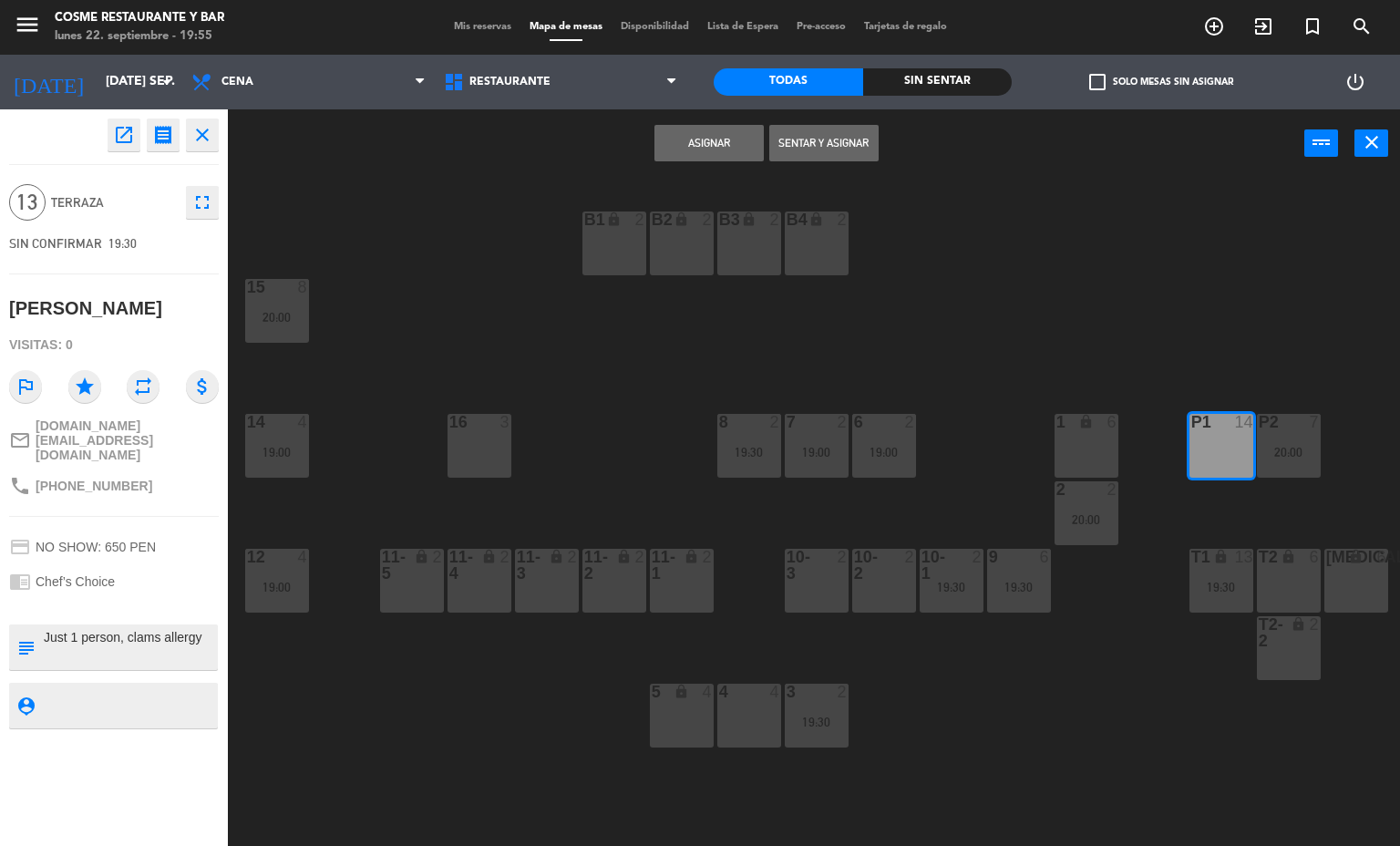
click at [725, 145] on button "Asignar" at bounding box center [709, 142] width 109 height 36
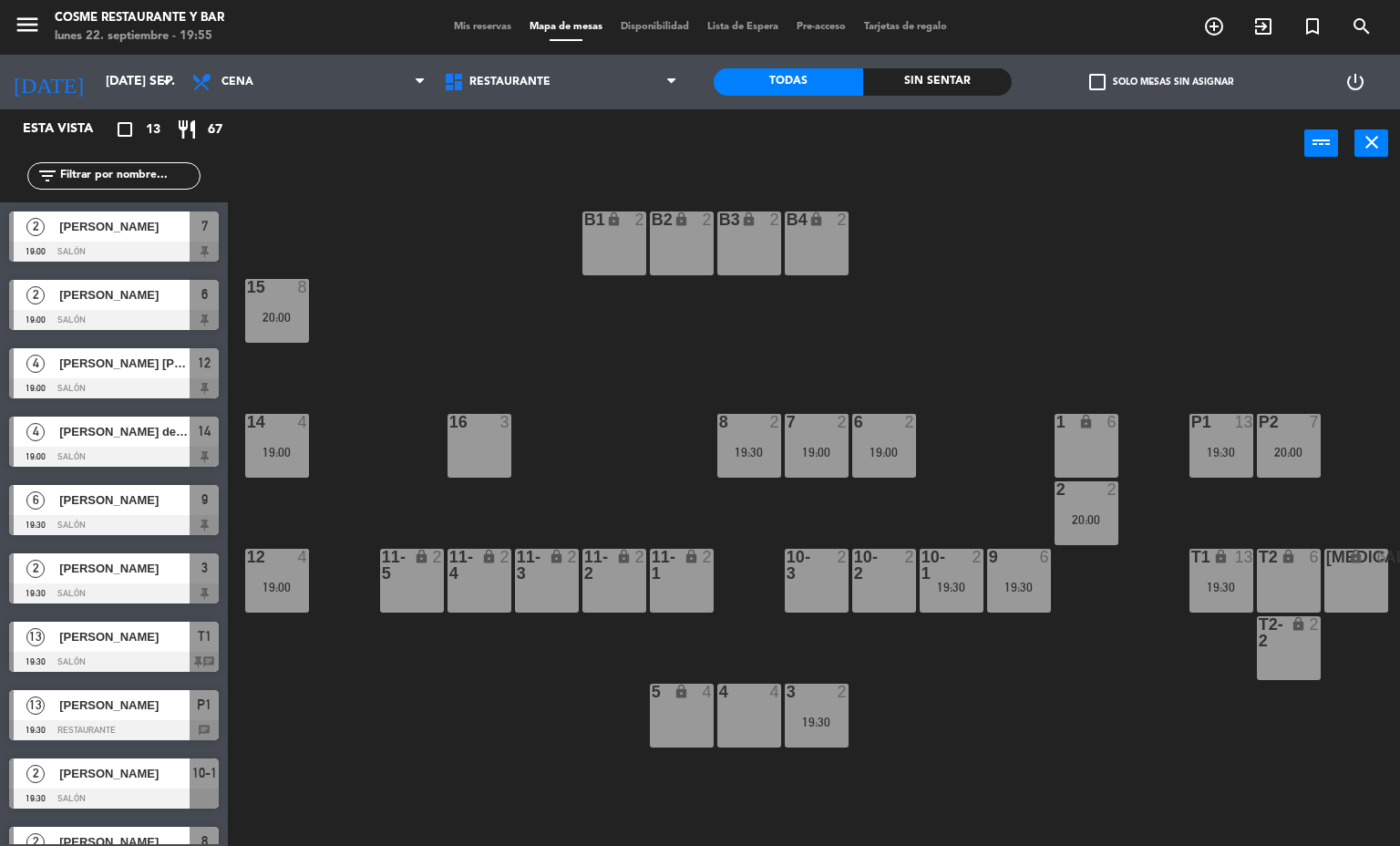
click at [1200, 600] on div "T1 lock 13 19:30" at bounding box center [1221, 580] width 64 height 64
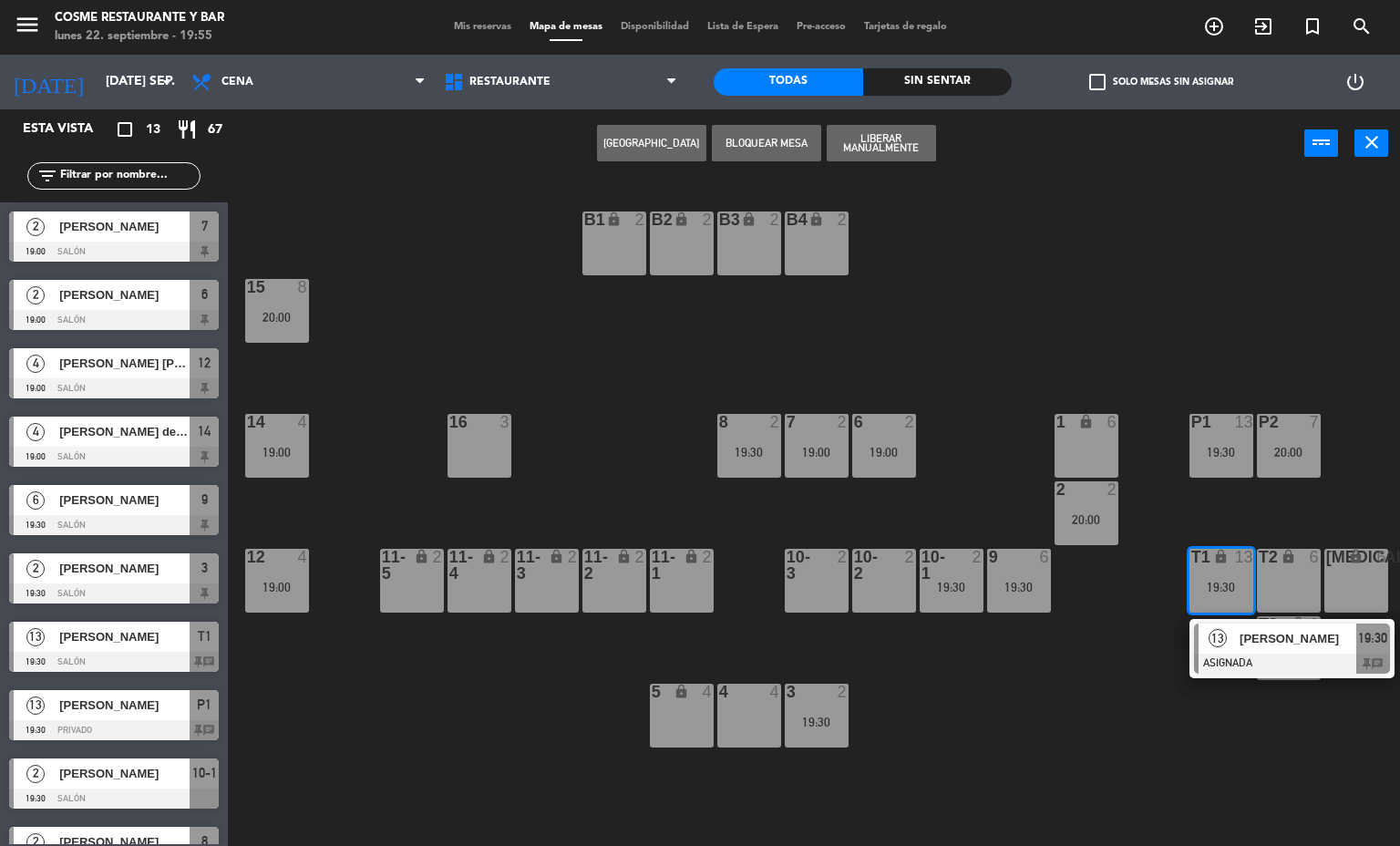
click at [1291, 663] on div at bounding box center [1292, 664] width 196 height 20
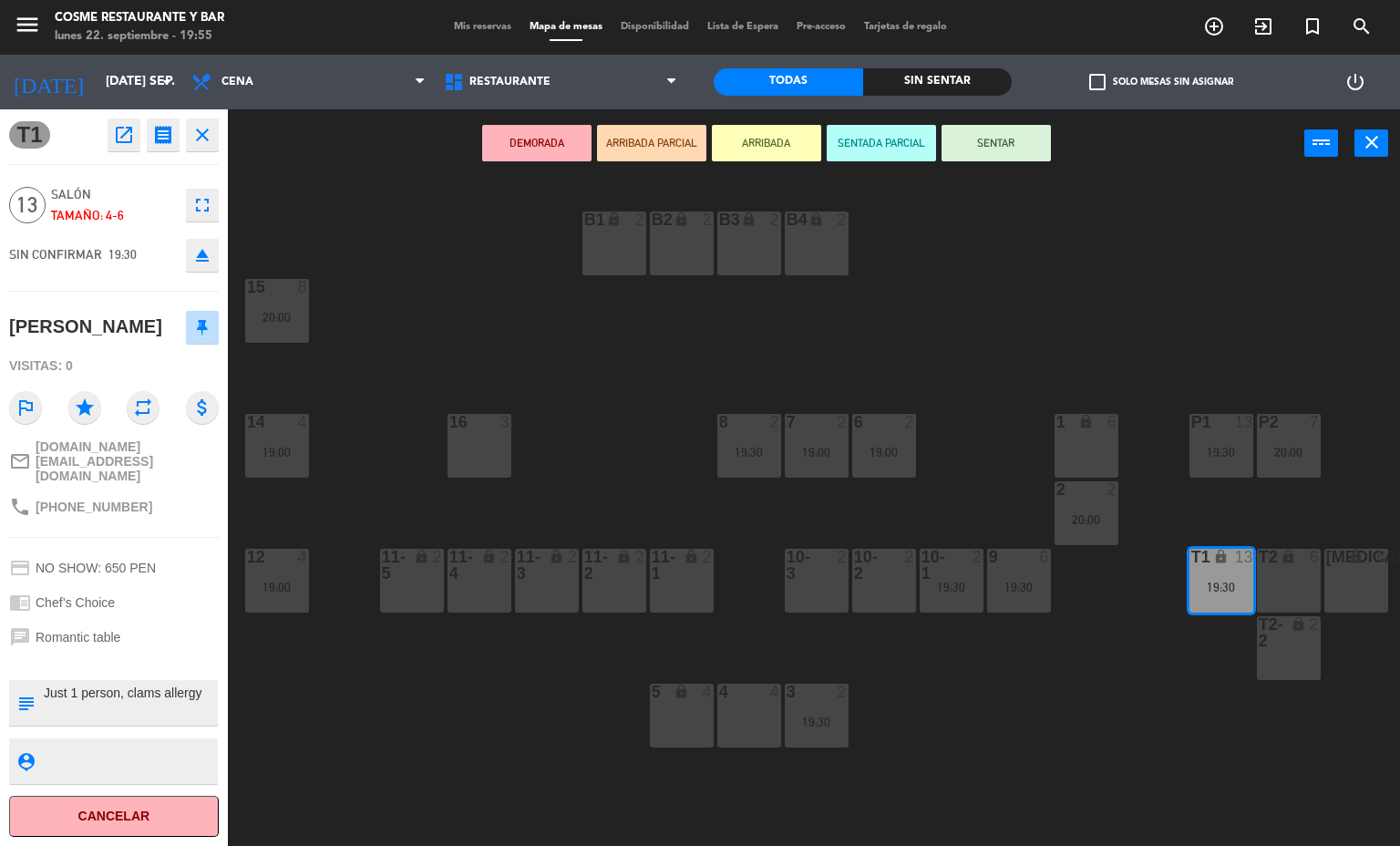
click at [118, 141] on icon "open_in_new" at bounding box center [124, 135] width 22 height 22
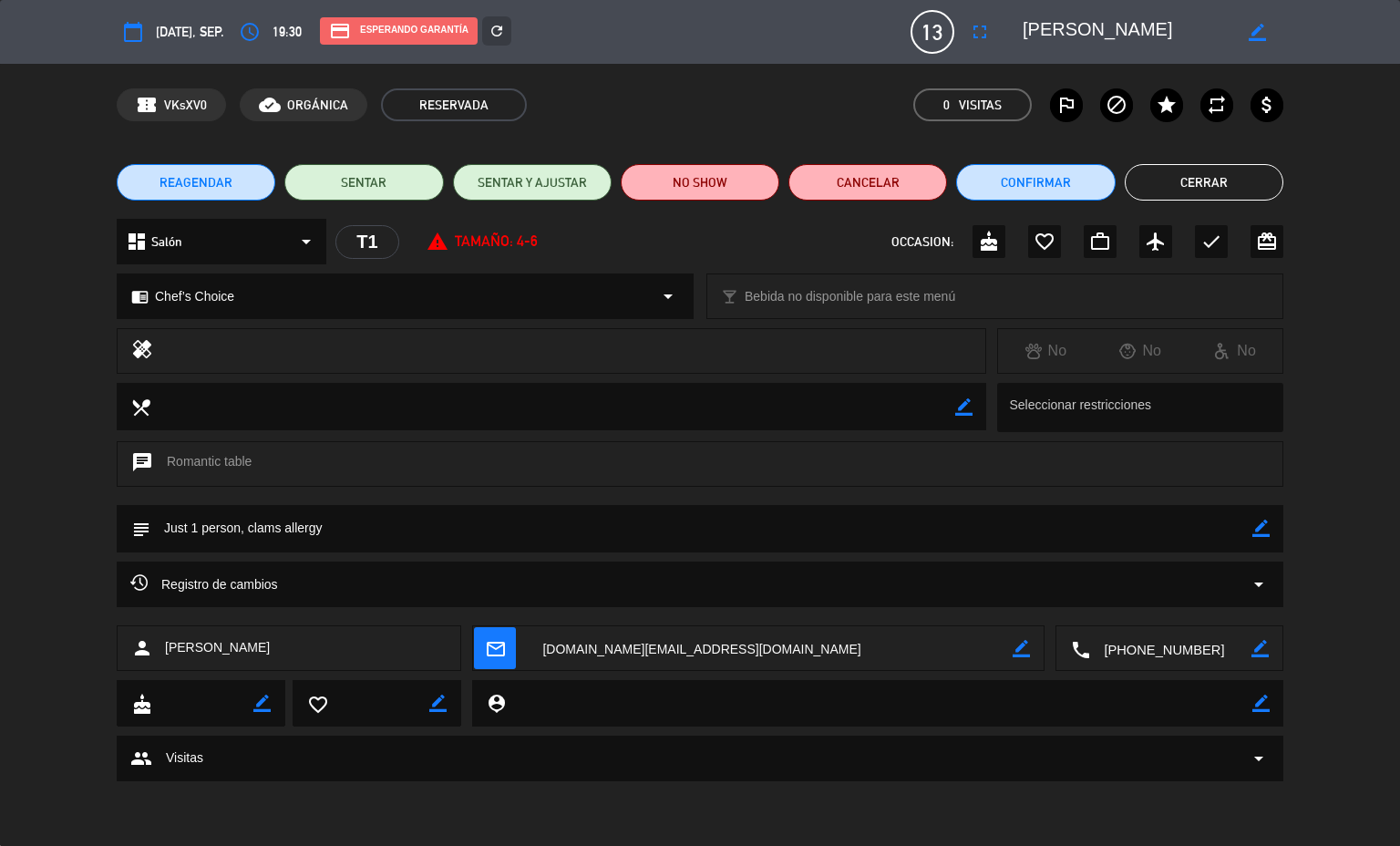
click at [225, 588] on span "Registro de cambios" at bounding box center [204, 584] width 148 height 22
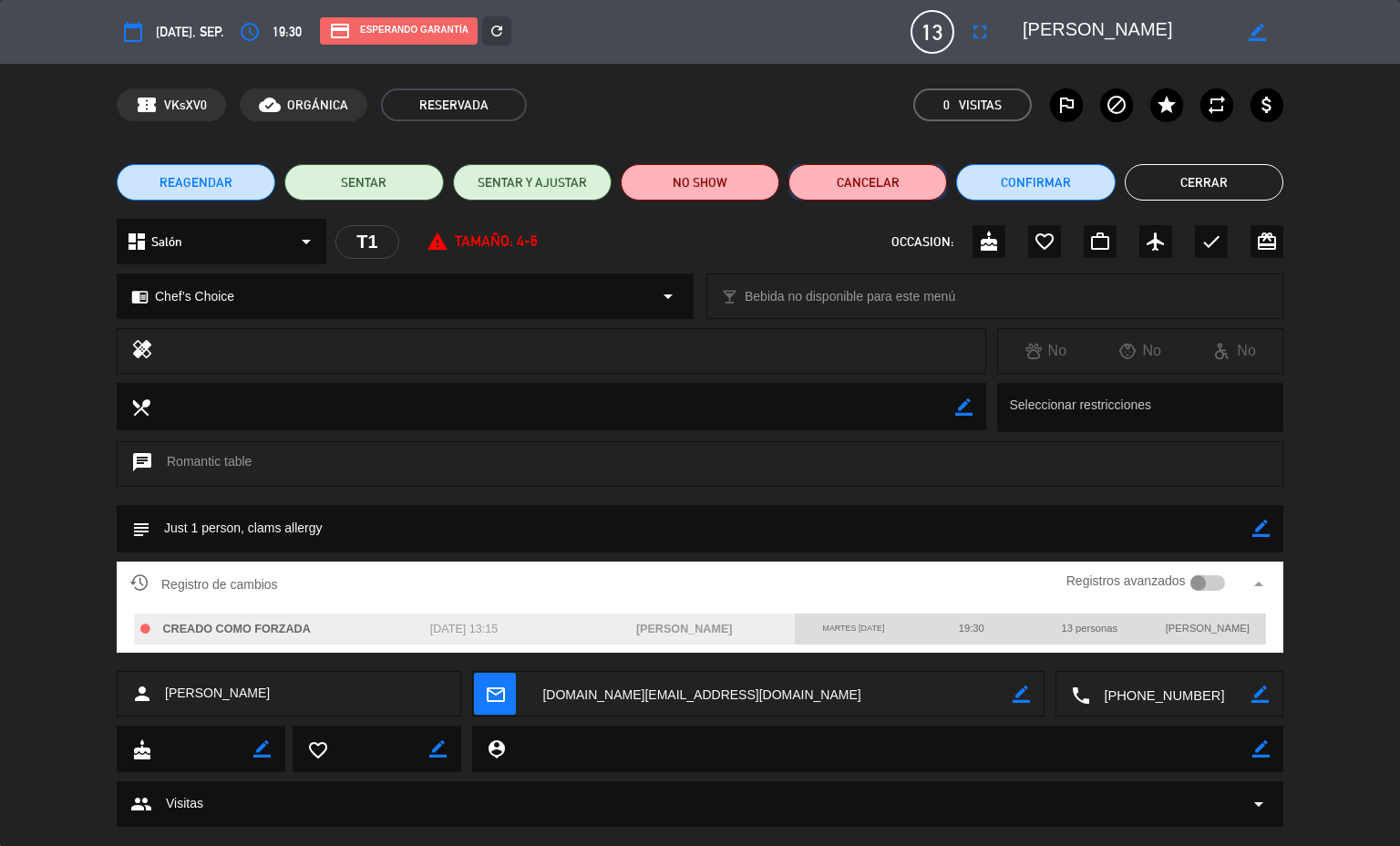
click at [873, 175] on button "Cancelar" at bounding box center [867, 181] width 158 height 36
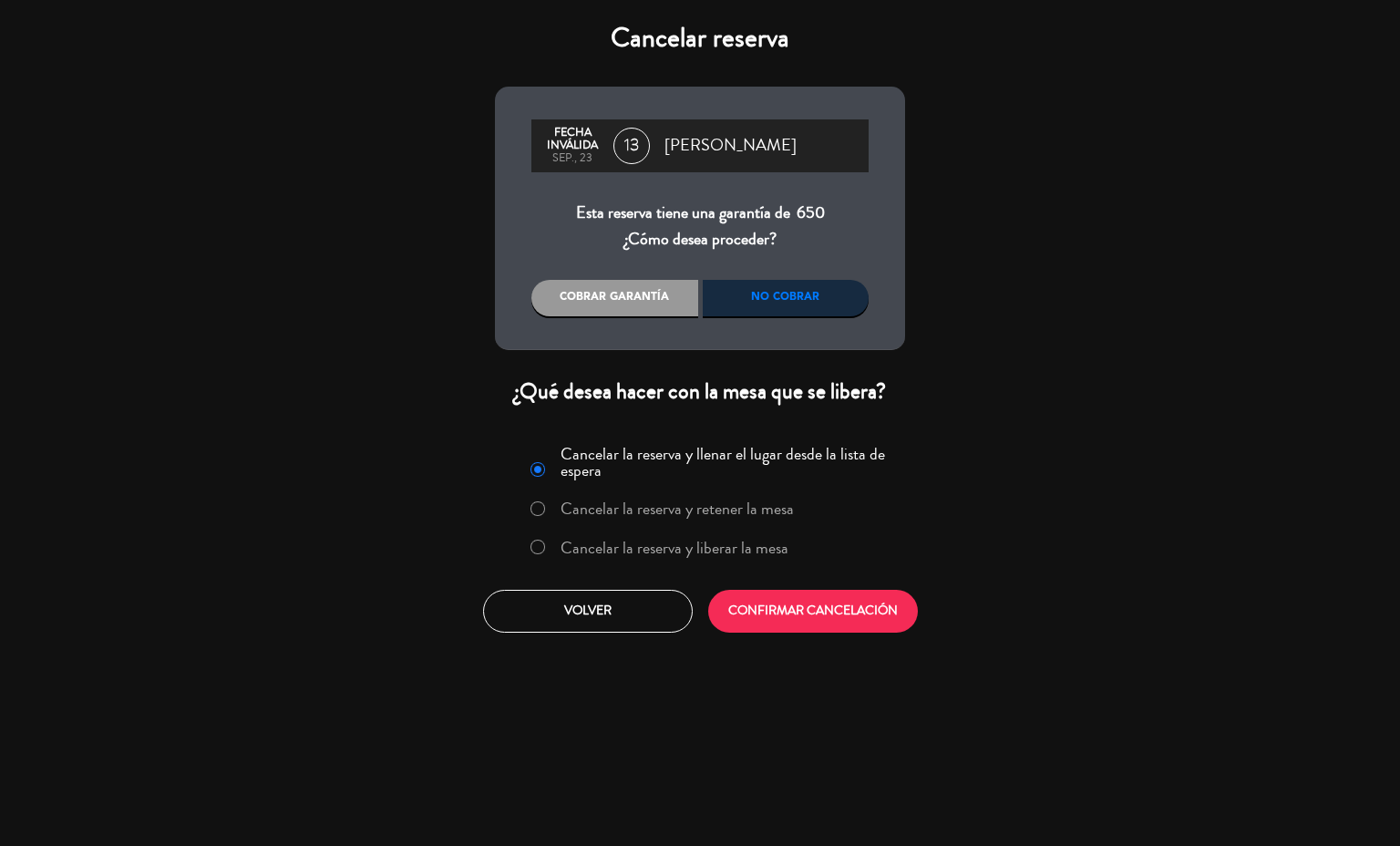
click at [577, 561] on label "Cancelar la reserva y liberar la mesa" at bounding box center [659, 547] width 277 height 32
click at [837, 610] on button "CONFIRMAR CANCELACIÓN" at bounding box center [813, 611] width 210 height 43
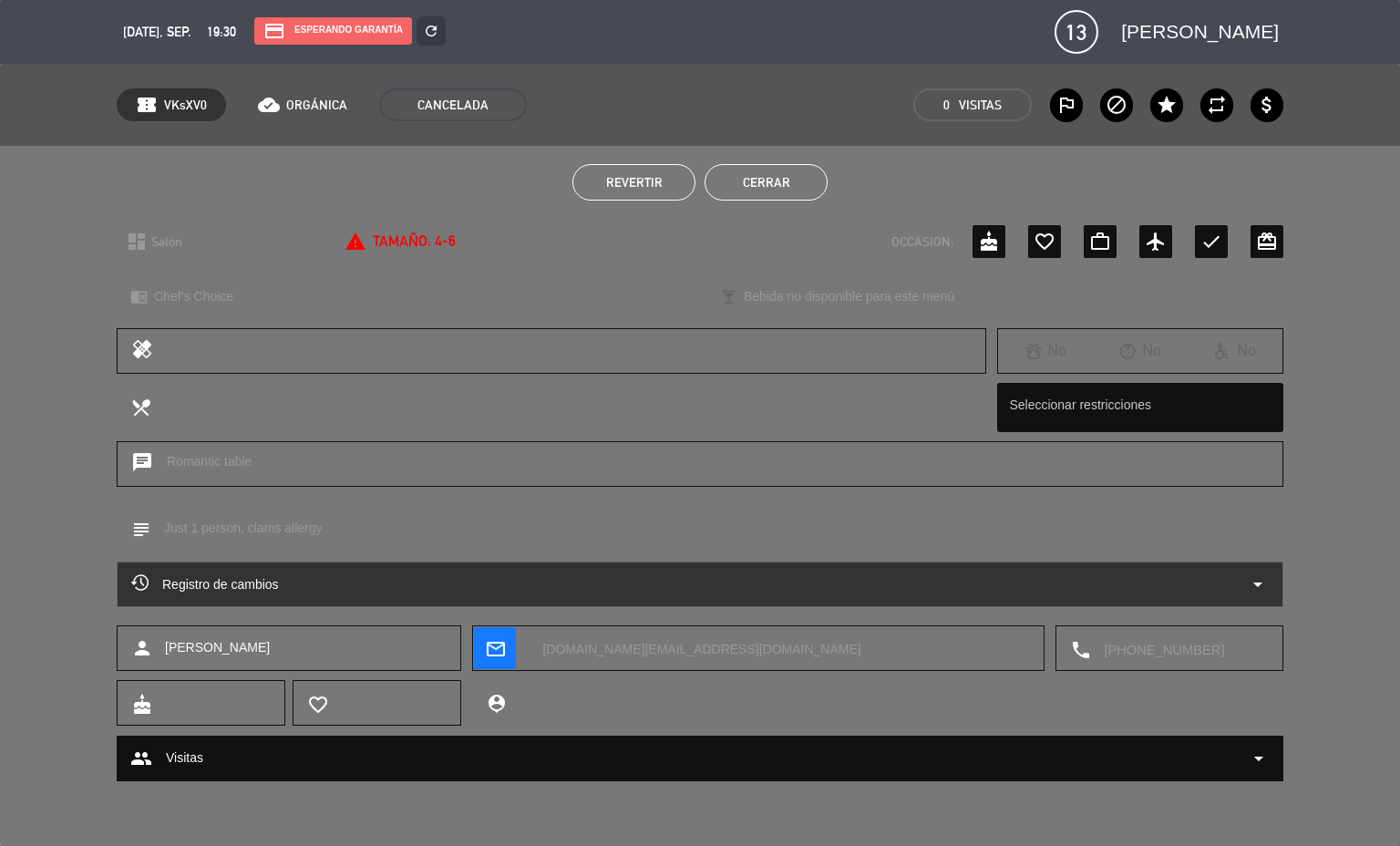
click at [755, 164] on button "Cerrar" at bounding box center [766, 181] width 123 height 36
